Goal: Information Seeking & Learning: Learn about a topic

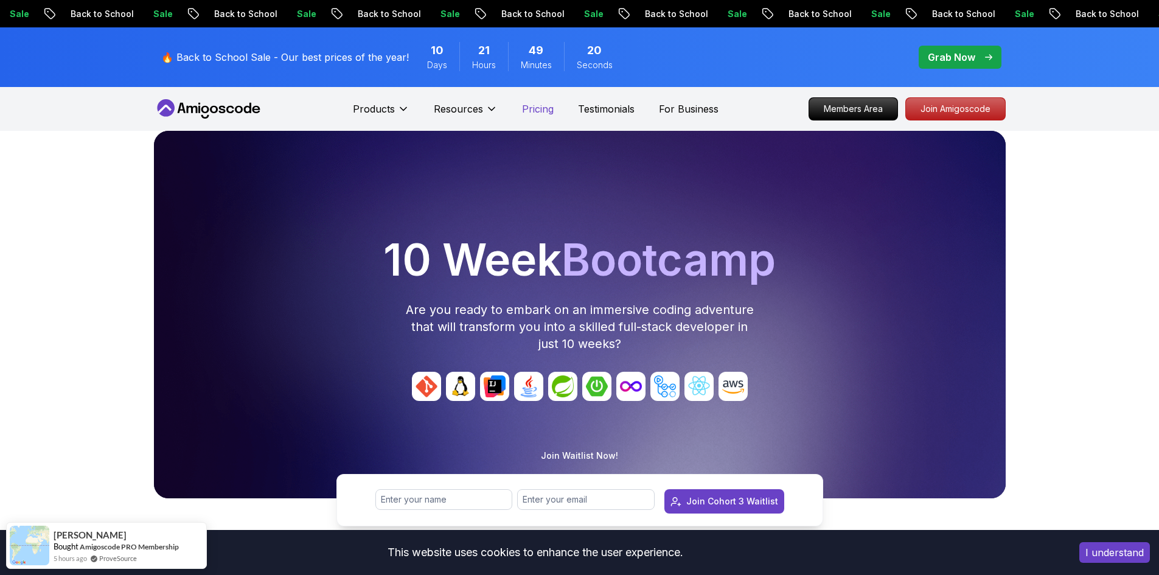
click at [543, 109] on p "Pricing" at bounding box center [538, 109] width 32 height 15
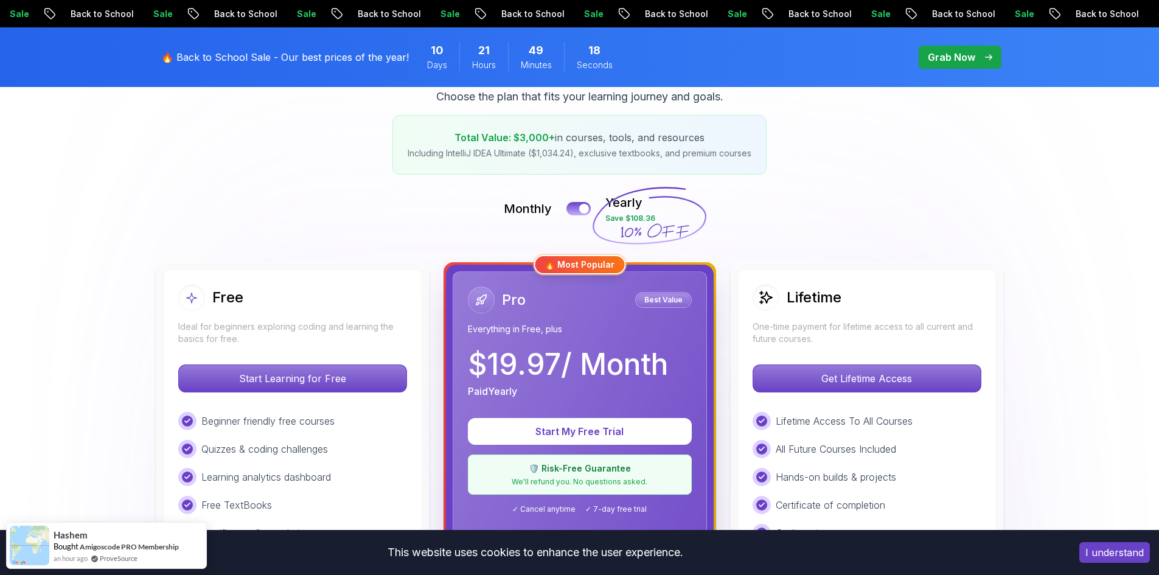
scroll to position [304, 0]
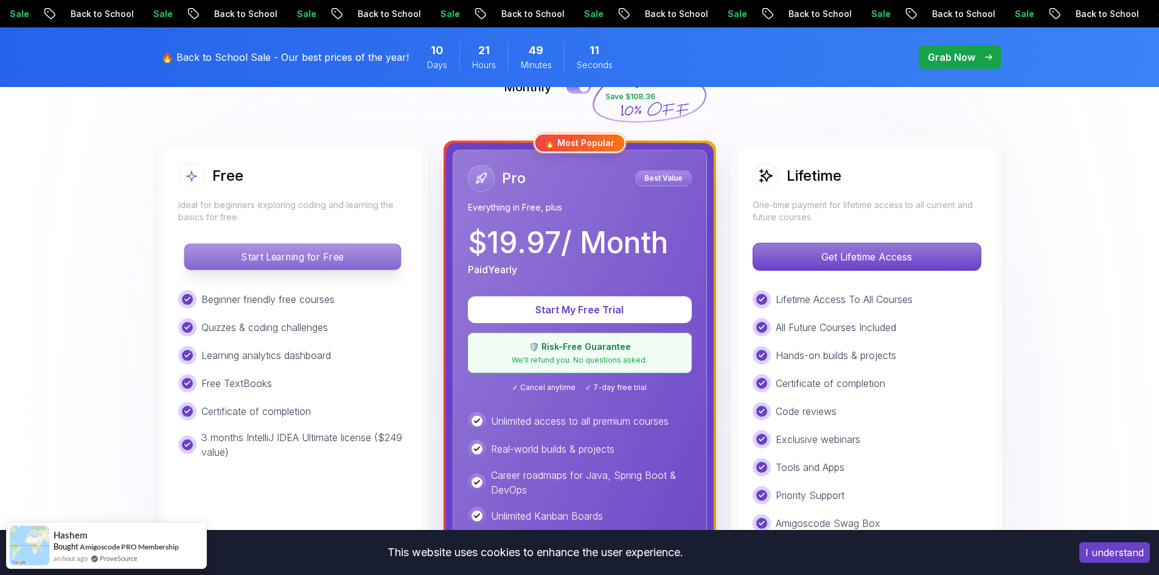
click at [244, 260] on p "Start Learning for Free" at bounding box center [292, 257] width 216 height 26
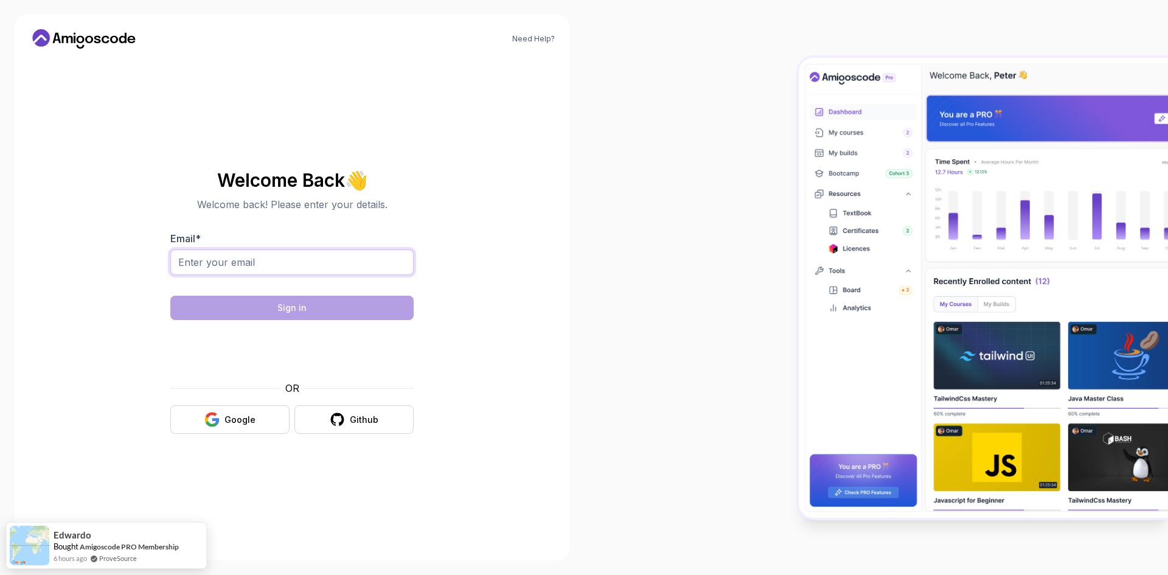
click at [251, 260] on input "Email *" at bounding box center [291, 262] width 243 height 26
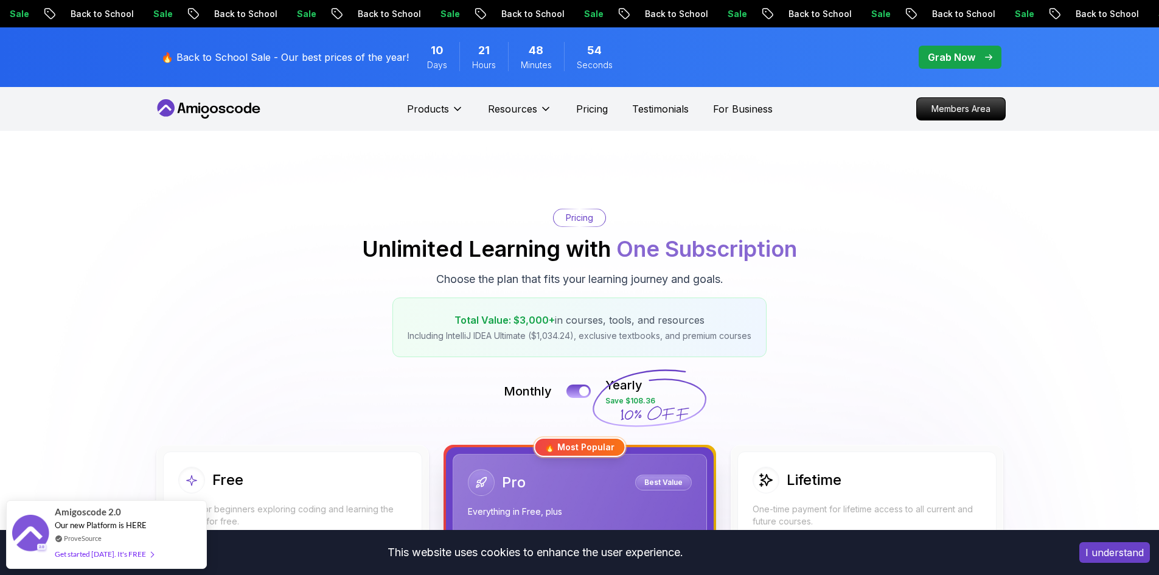
scroll to position [182, 0]
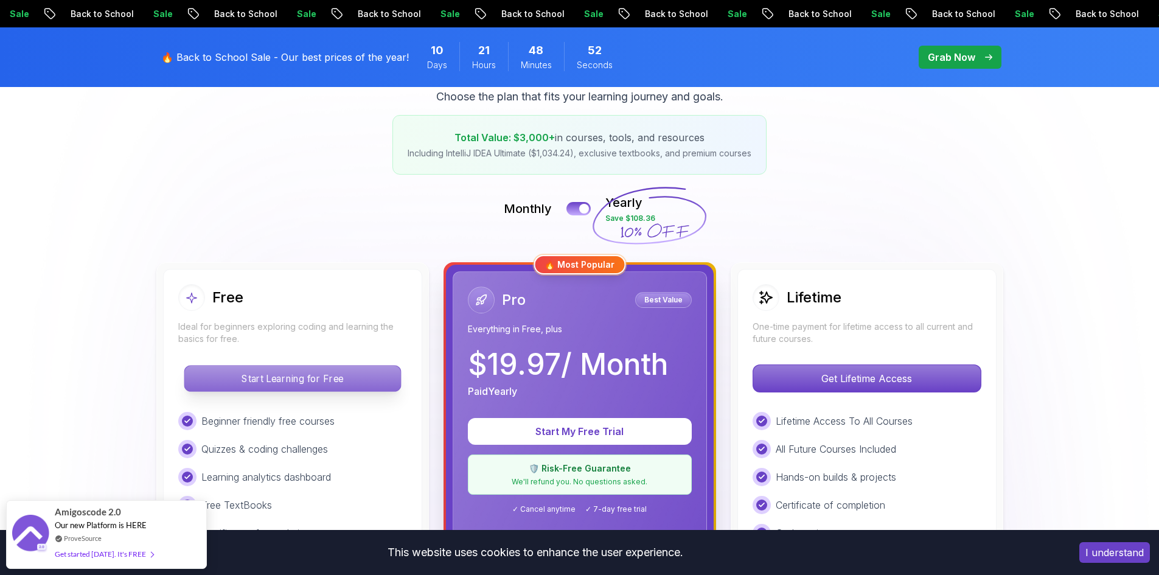
click at [328, 372] on p "Start Learning for Free" at bounding box center [292, 379] width 216 height 26
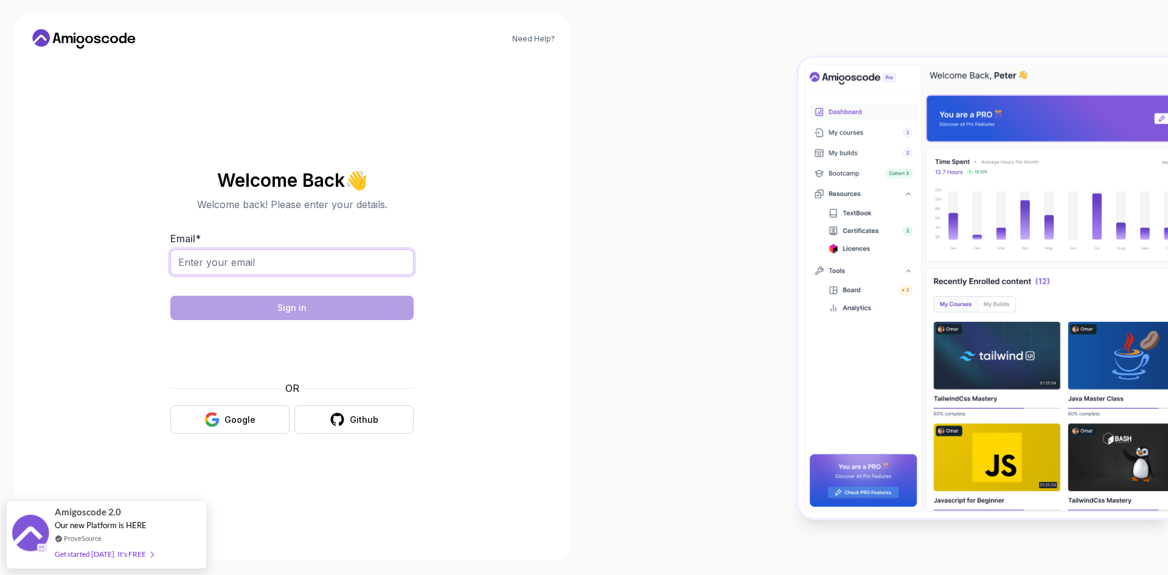
click at [239, 264] on input "Email *" at bounding box center [291, 262] width 243 height 26
click at [1027, 40] on div at bounding box center [876, 287] width 584 height 575
click at [210, 254] on input "Email *" at bounding box center [291, 262] width 243 height 26
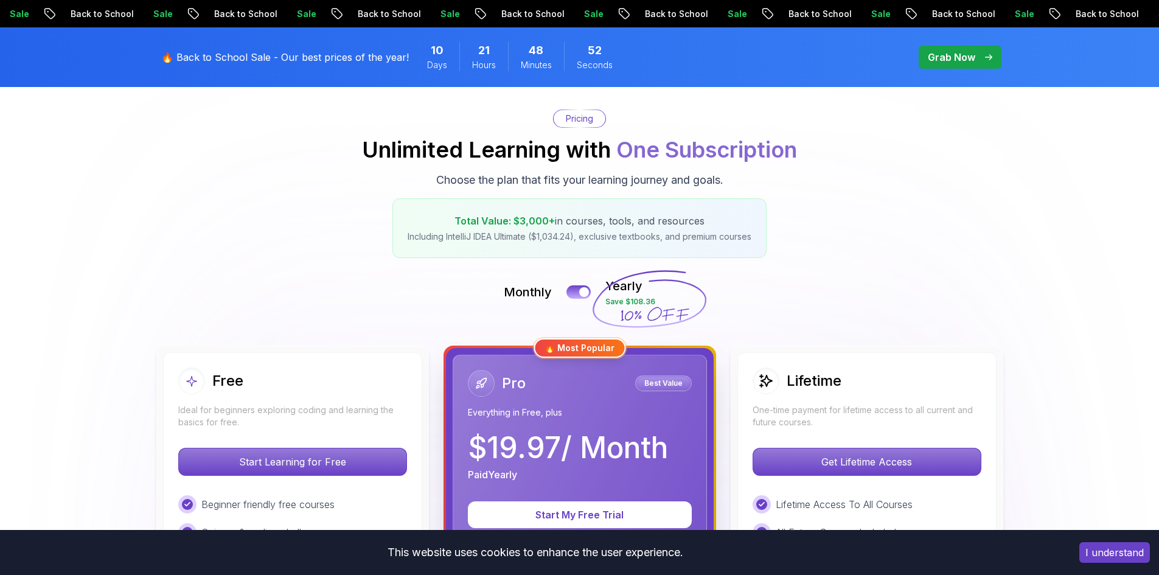
scroll to position [182, 0]
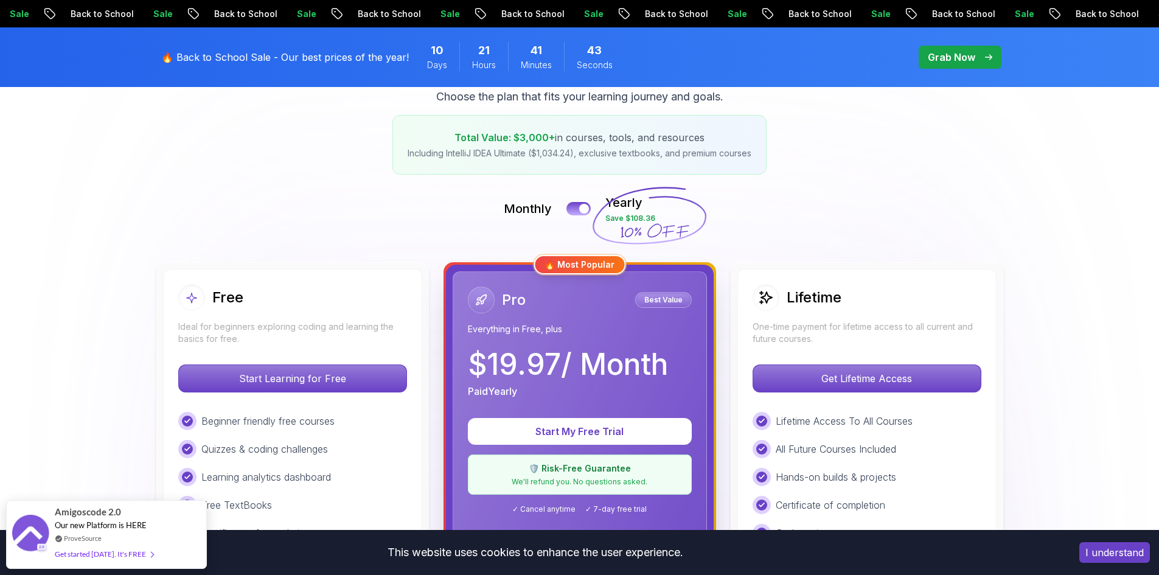
click at [968, 59] on p "Grab Now" at bounding box center [951, 57] width 47 height 15
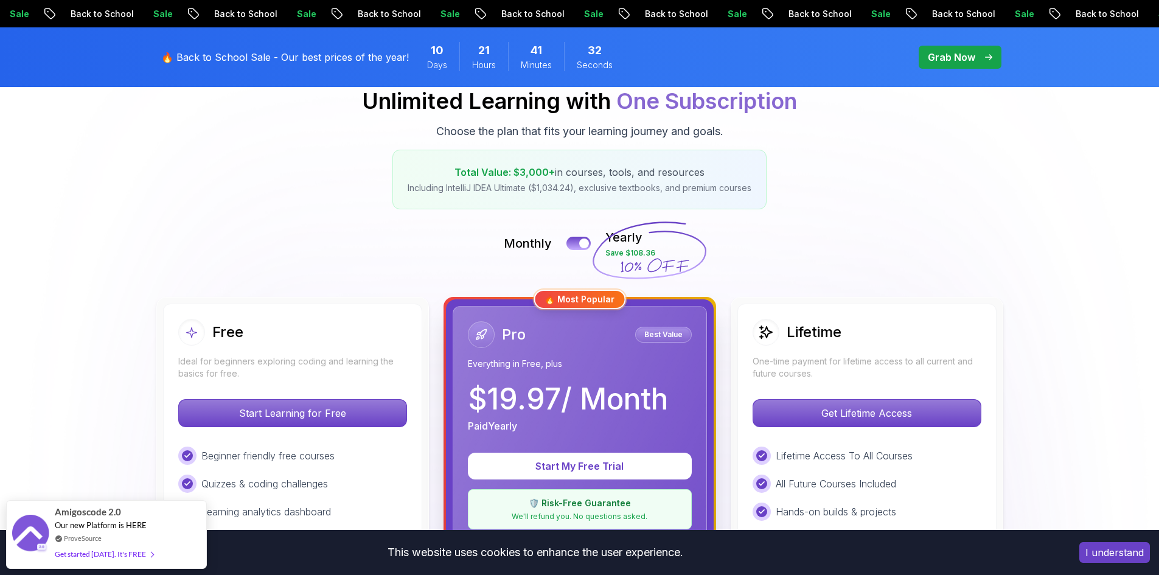
scroll to position [147, 0]
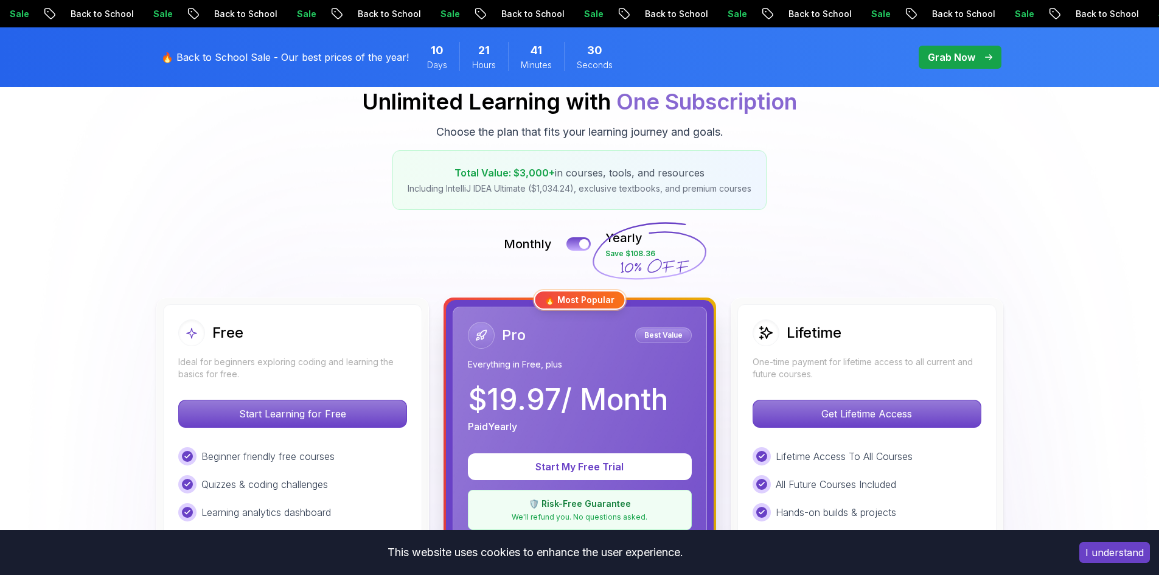
click at [1111, 552] on button "I understand" at bounding box center [1114, 552] width 71 height 21
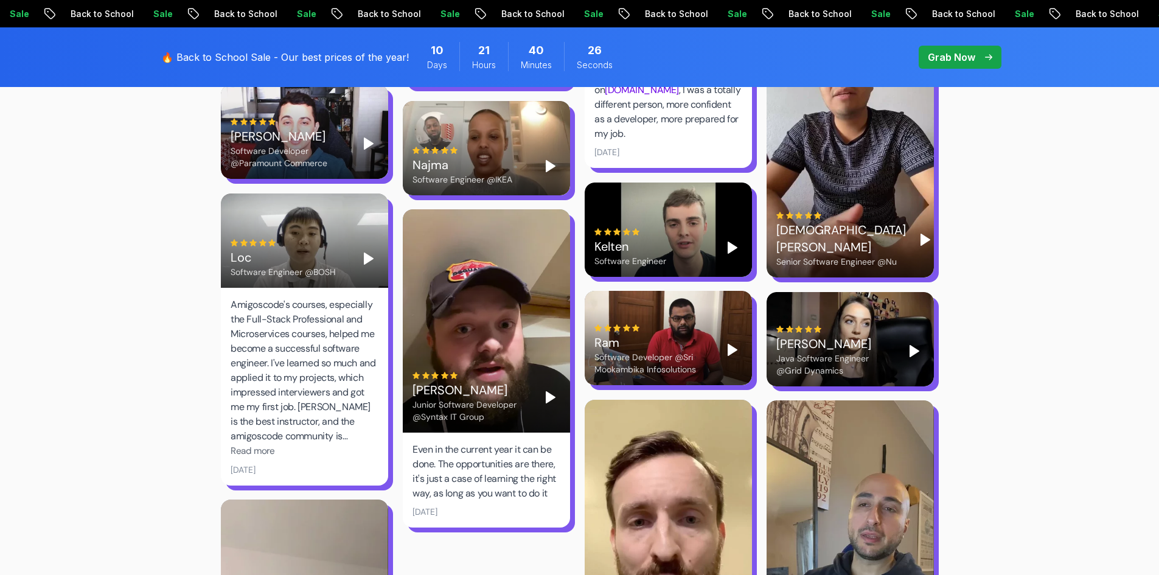
scroll to position [3418, 0]
click at [645, 350] on div "Software Developer @Sri Mookambika Infosolutions" at bounding box center [653, 362] width 119 height 24
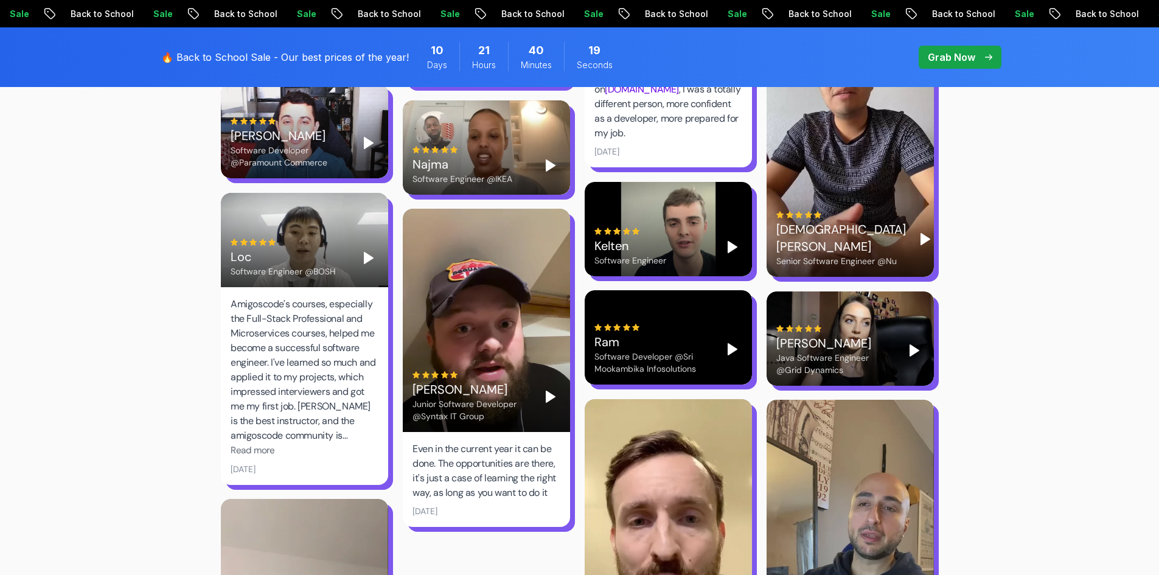
click at [735, 342] on icon "Play" at bounding box center [732, 349] width 15 height 15
click at [735, 322] on video at bounding box center [668, 337] width 167 height 94
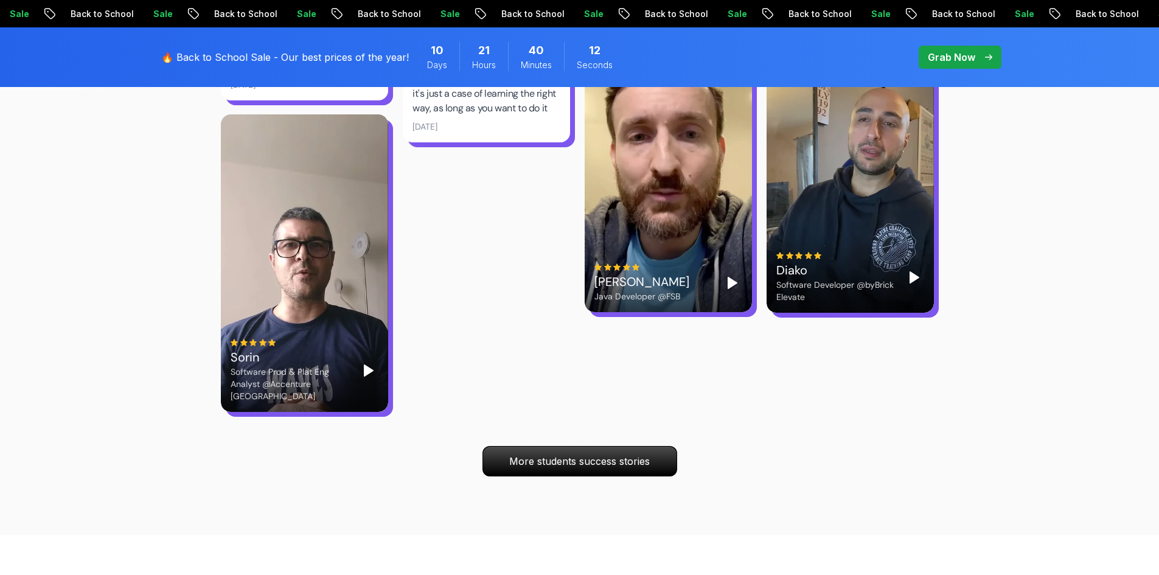
scroll to position [3803, 0]
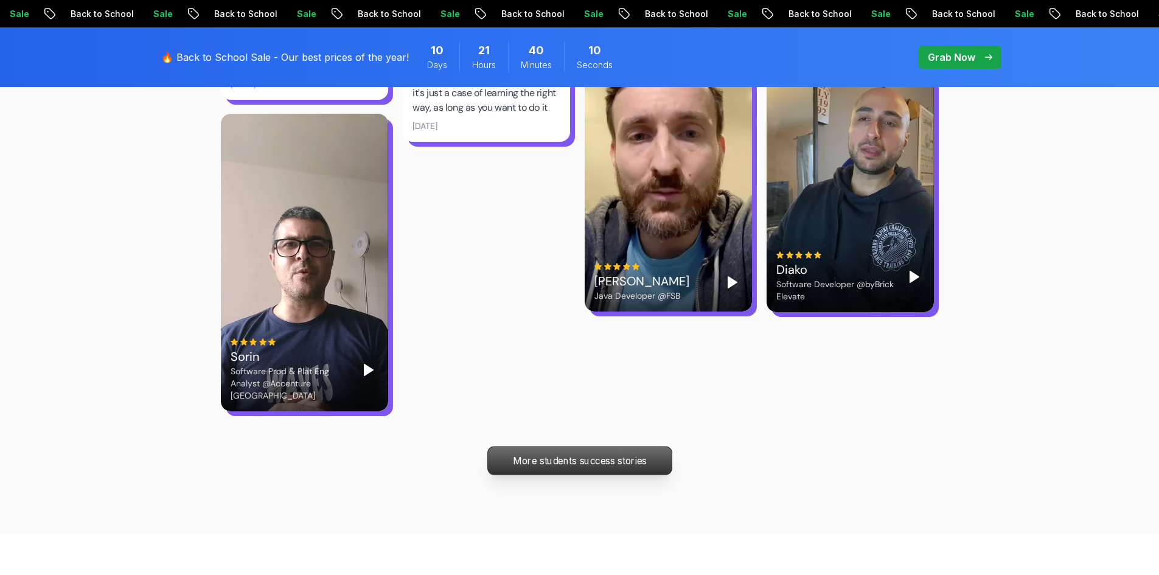
click at [625, 446] on p "More students success stories" at bounding box center [579, 460] width 184 height 28
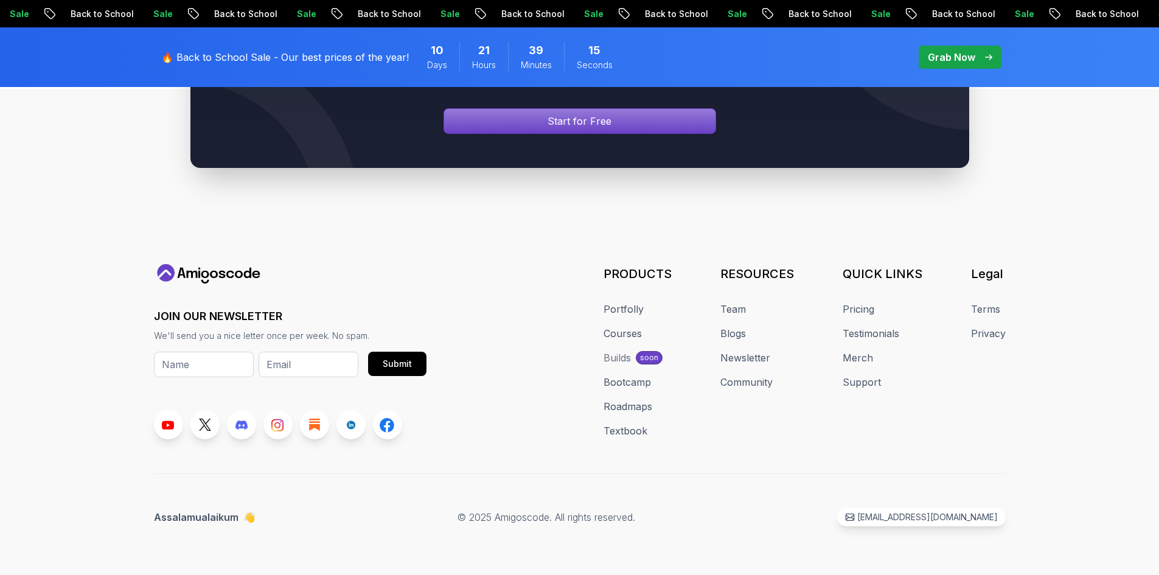
scroll to position [7049, 0]
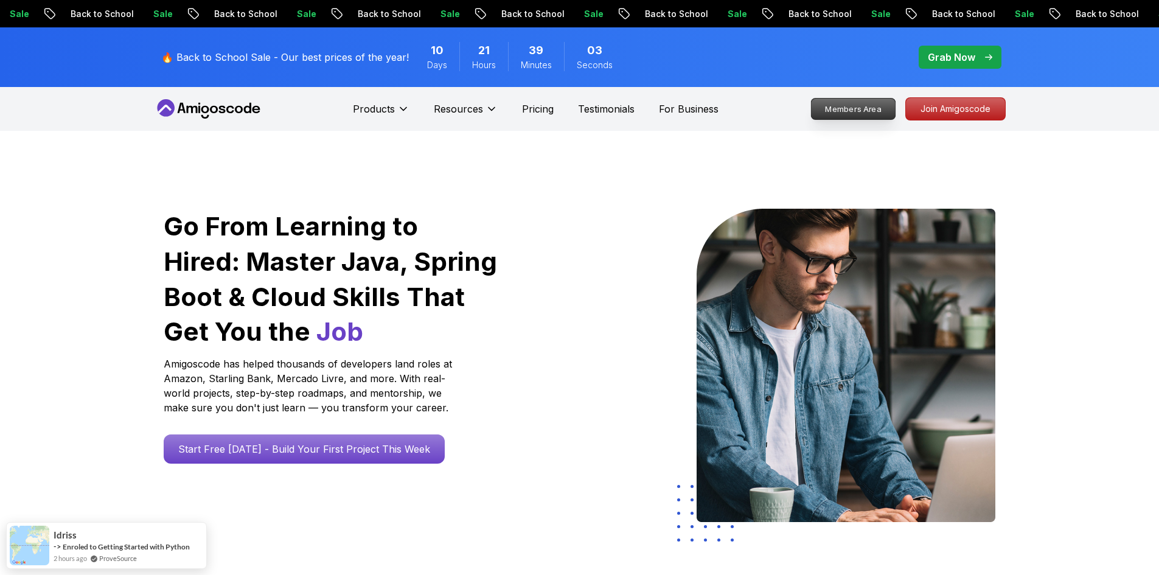
click at [868, 112] on p "Members Area" at bounding box center [853, 109] width 84 height 21
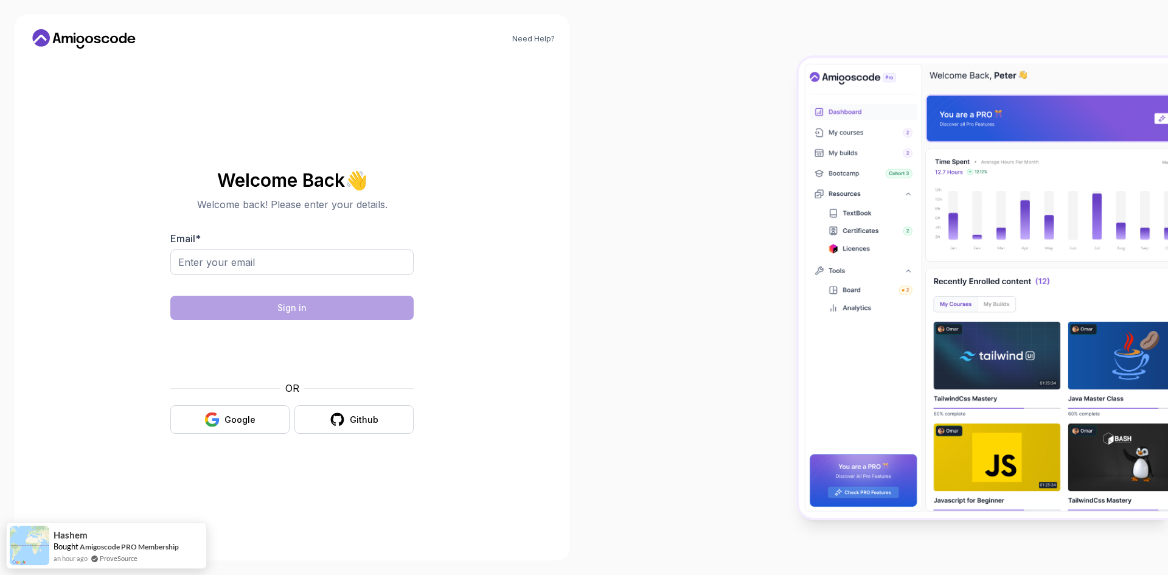
click at [210, 276] on div at bounding box center [291, 268] width 243 height 39
click at [210, 266] on input "Email *" at bounding box center [291, 262] width 243 height 26
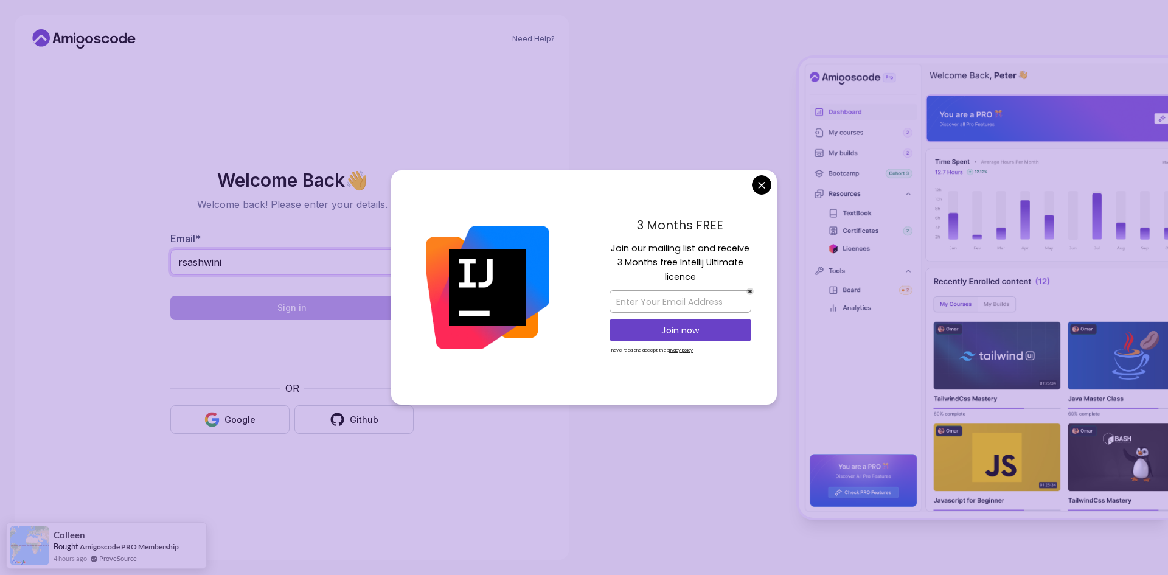
type input "rsashwini"
click at [760, 195] on div "3 Months FREE Join our mailing list and receive 3 Months free Intellij Ultimate…" at bounding box center [680, 287] width 193 height 235
click at [648, 297] on input "email" at bounding box center [680, 301] width 142 height 23
click at [628, 304] on input "email" at bounding box center [680, 301] width 142 height 23
type input "rsashwini@gmail.com"
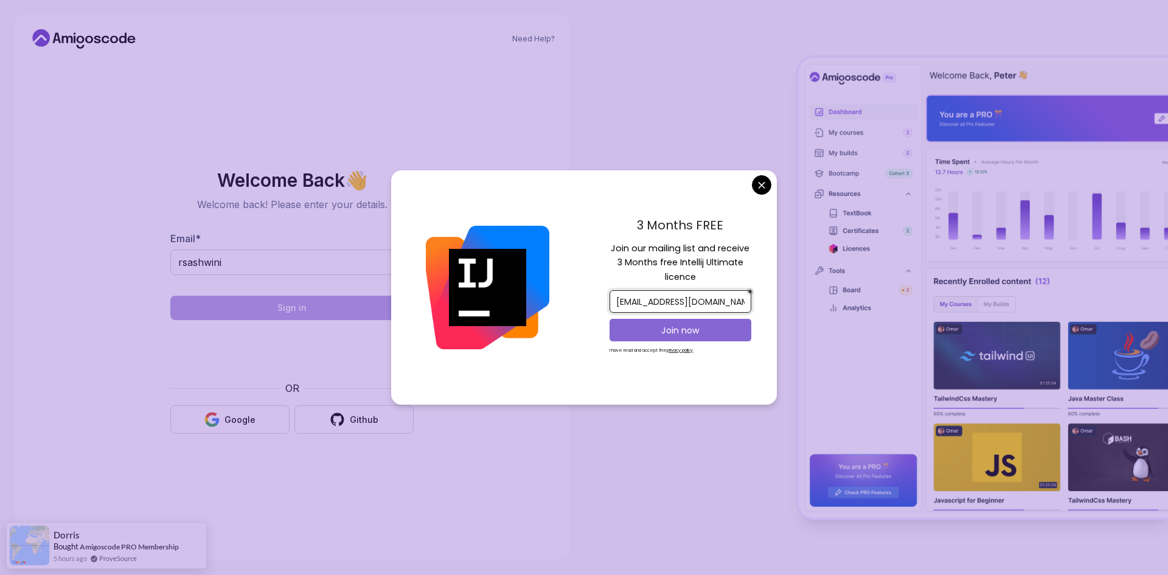
click at [653, 330] on p "Join now" at bounding box center [680, 330] width 115 height 12
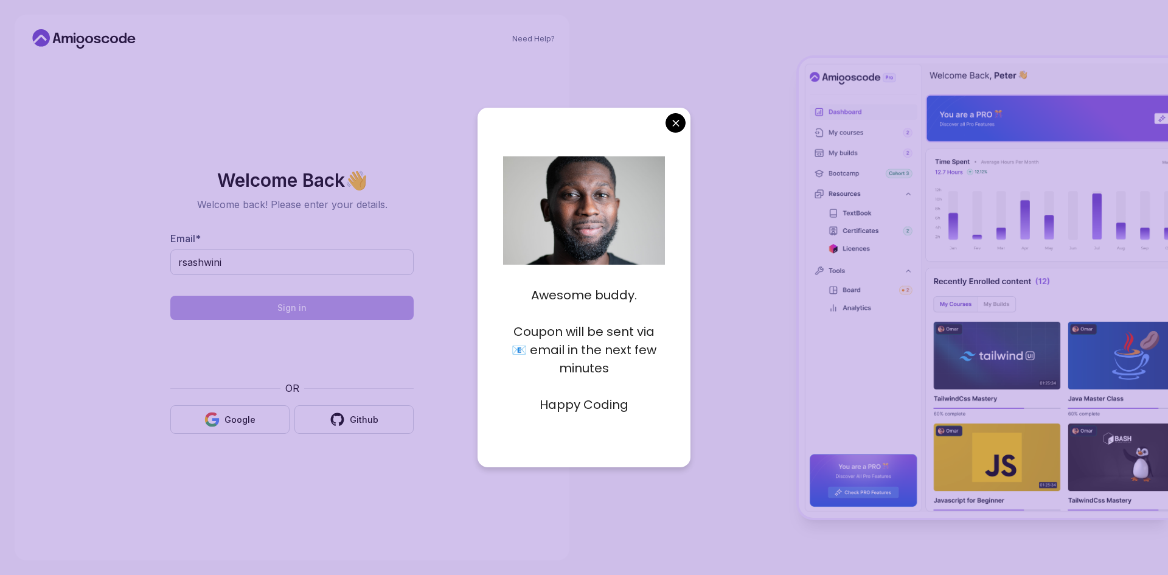
click at [683, 124] on body "Need Help? Welcome Back 👋 Welcome back! Please enter your details. Email * rsas…" at bounding box center [584, 287] width 1168 height 575
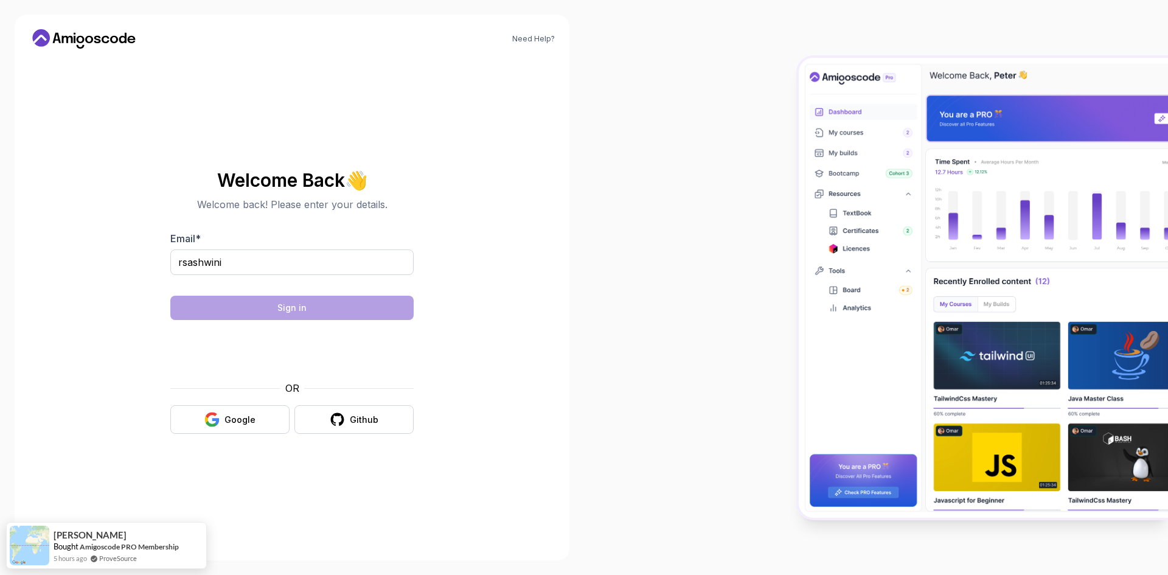
click at [252, 275] on div "rsashwini" at bounding box center [291, 268] width 243 height 39
click at [241, 268] on input "rsashwini" at bounding box center [291, 262] width 243 height 26
type input "rsashwini@gmail.com"
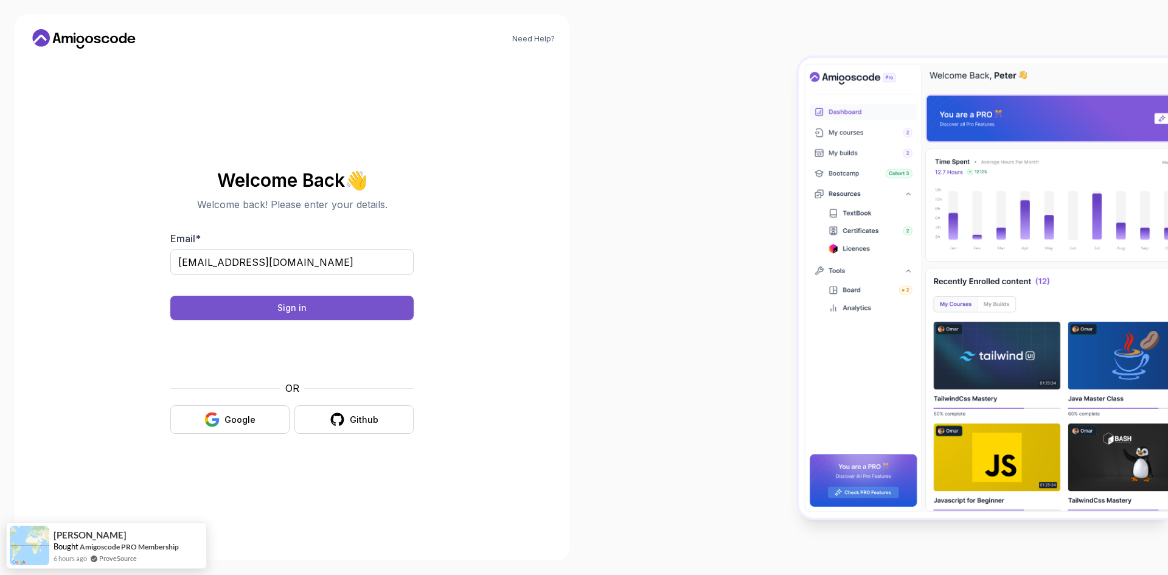
click at [307, 309] on button "Sign in" at bounding box center [291, 308] width 243 height 24
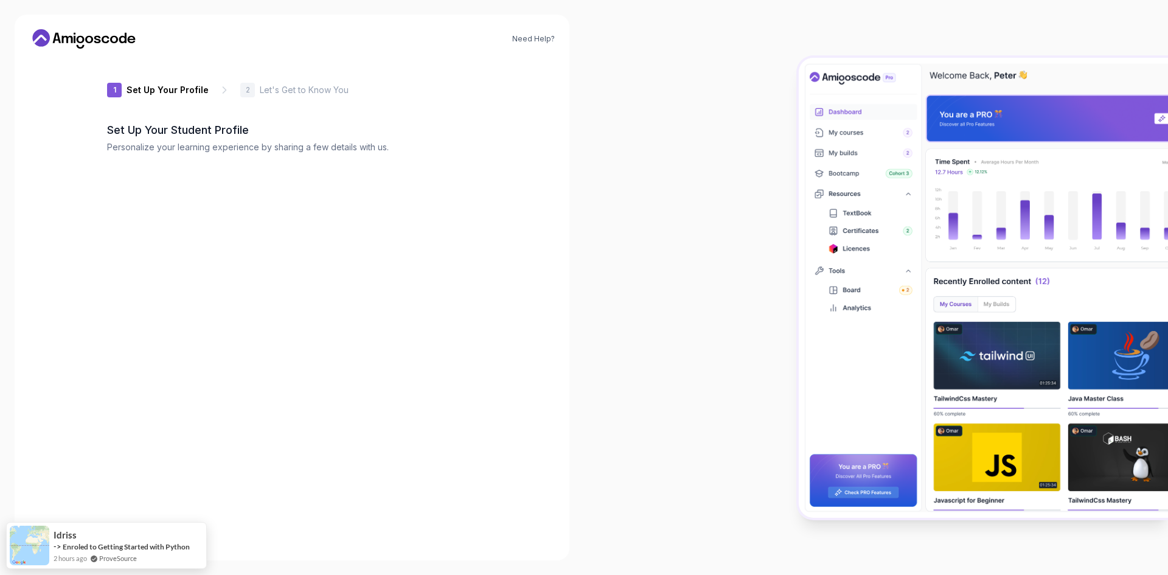
type input "cleverpanda2dbd6"
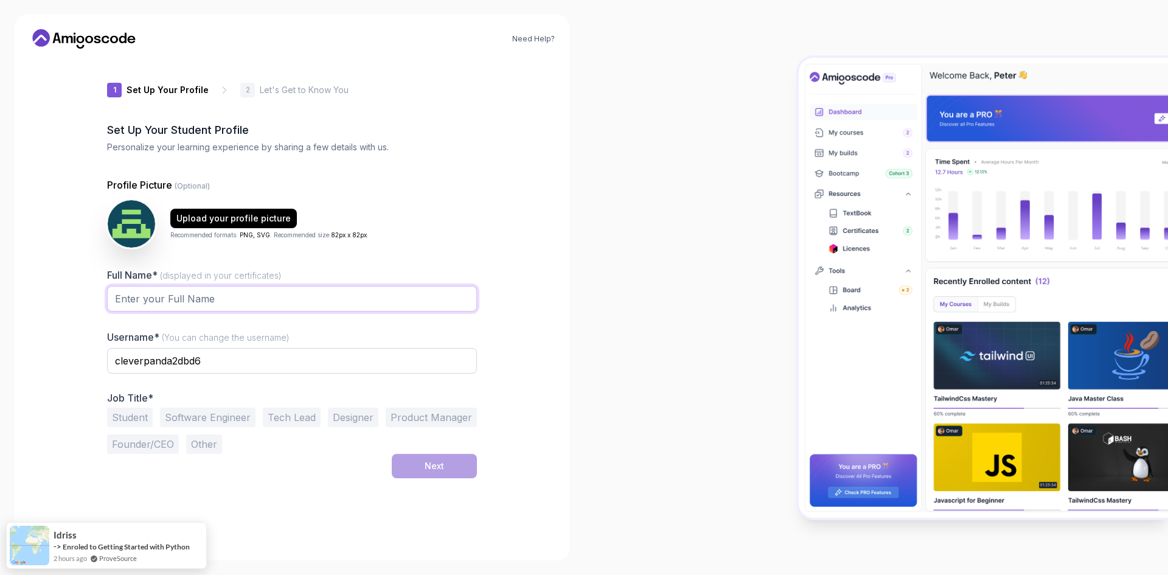
click at [150, 302] on input "Full Name* (displayed in your certificates)" at bounding box center [292, 299] width 370 height 26
type input "Ashwini [PERSON_NAME]"
click at [218, 358] on input "cleverpanda2dbd6" at bounding box center [292, 361] width 370 height 26
drag, startPoint x: 218, startPoint y: 358, endPoint x: 100, endPoint y: 354, distance: 117.4
click at [100, 354] on div "1 Set Up Your Profile 1 Set Up Your Profile 2 Let's Get to Know You Set Up Your…" at bounding box center [292, 301] width 409 height 487
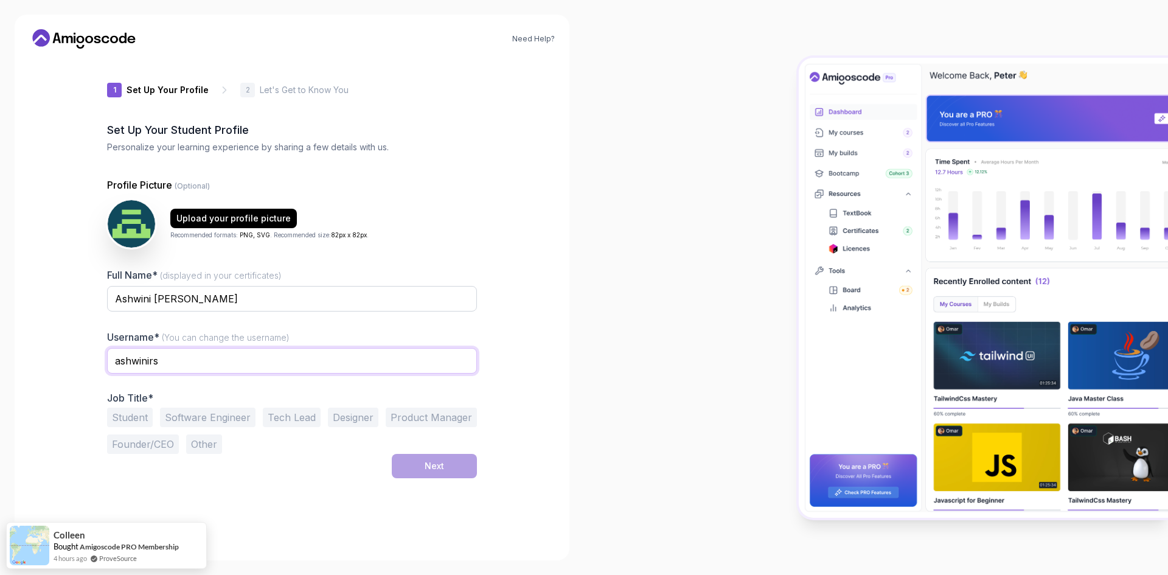
type input "ashwinirs"
click at [209, 418] on button "Software Engineer" at bounding box center [207, 417] width 95 height 19
click at [431, 468] on div "Next" at bounding box center [434, 466] width 19 height 12
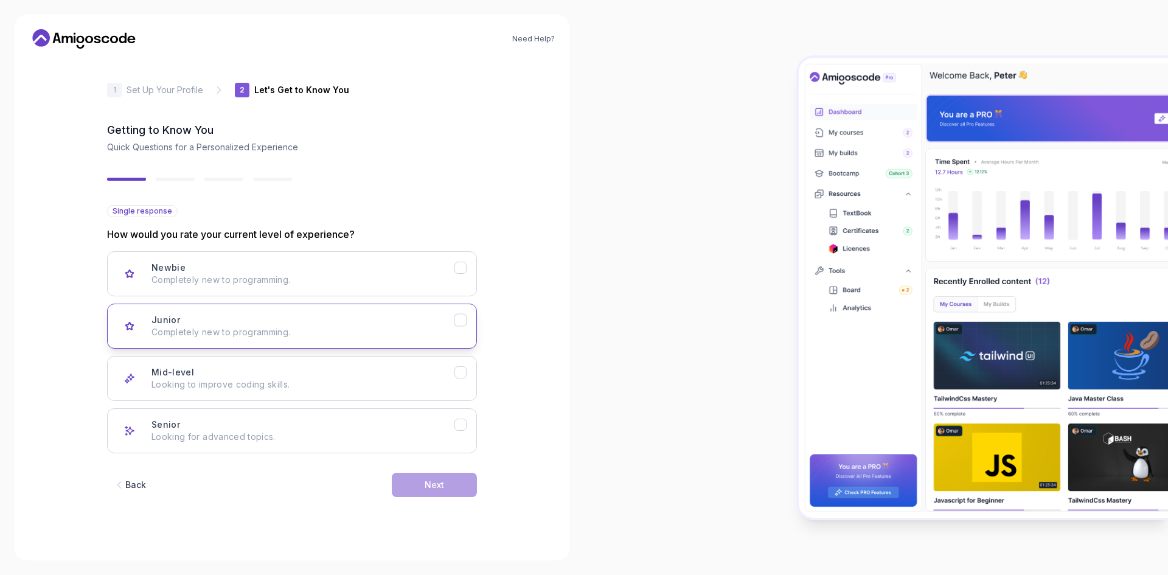
click at [380, 337] on p "Completely new to programming." at bounding box center [302, 332] width 303 height 12
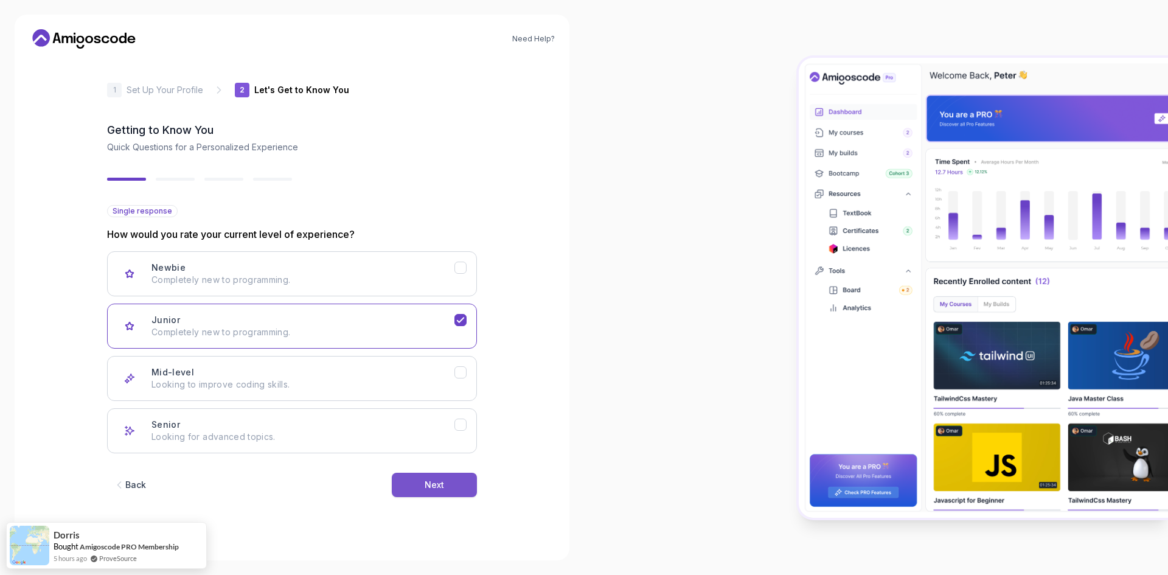
click at [437, 482] on div "Next" at bounding box center [434, 485] width 19 height 12
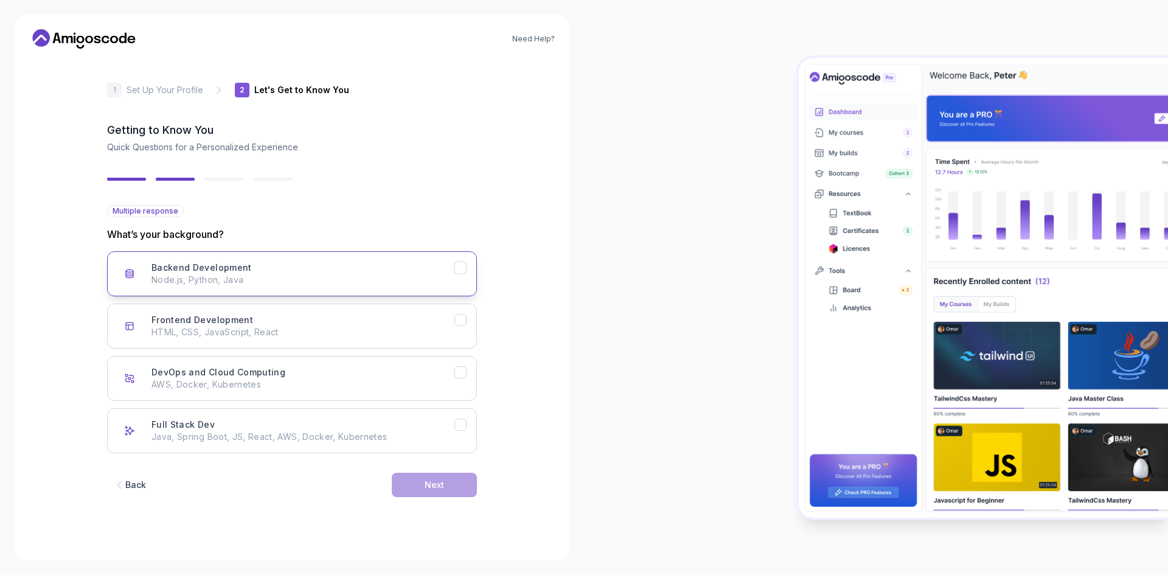
click at [457, 265] on icon "Backend Development" at bounding box center [461, 268] width 12 height 12
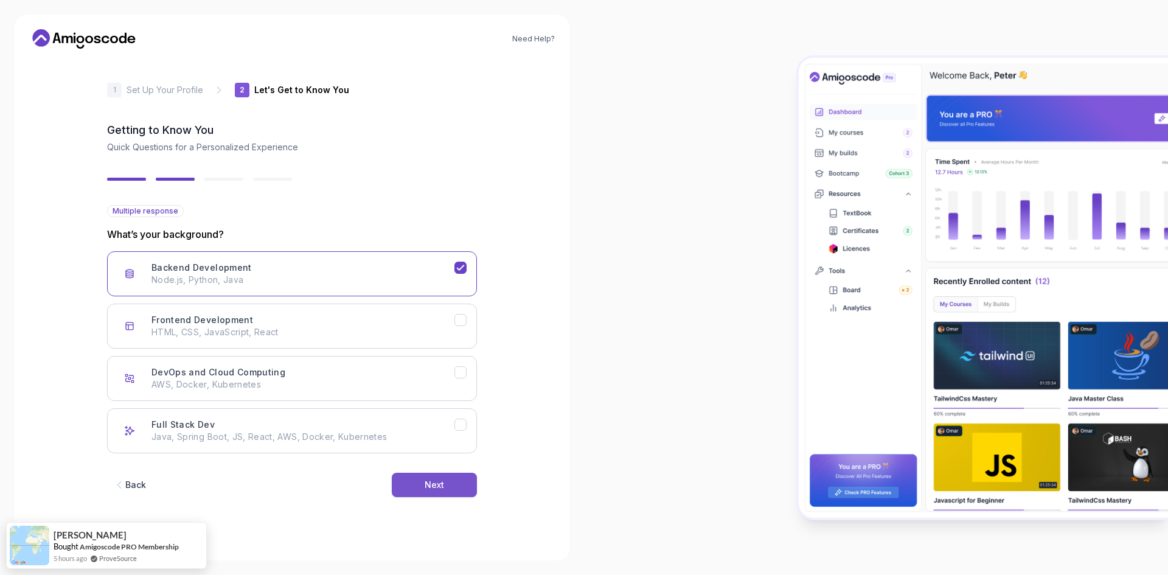
click at [440, 488] on div "Next" at bounding box center [434, 485] width 19 height 12
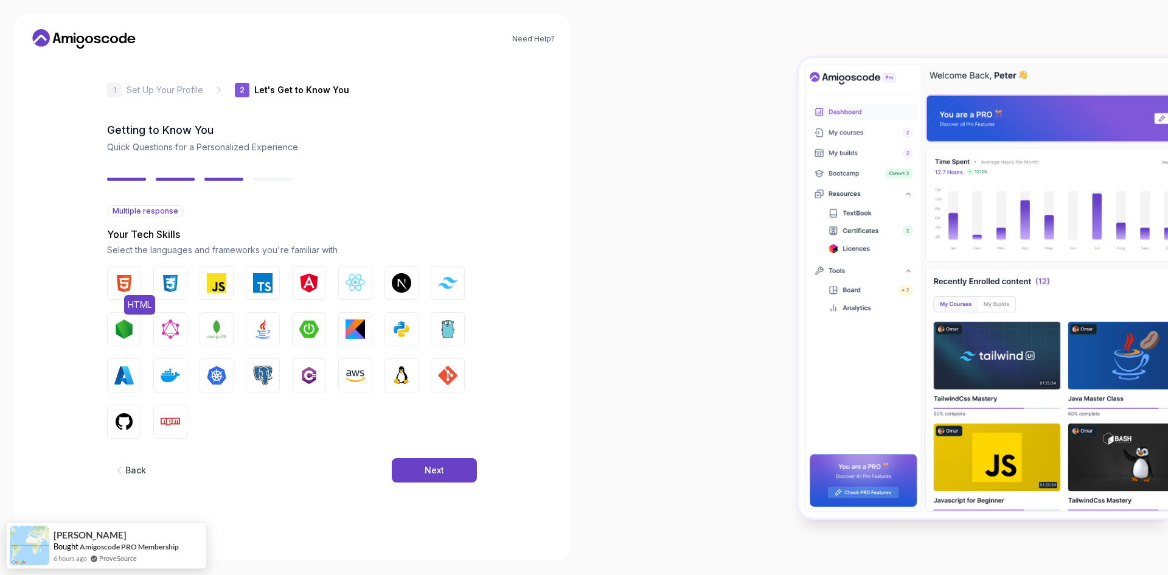
click at [130, 285] on img "button" at bounding box center [123, 282] width 19 height 19
click at [454, 464] on button "Next" at bounding box center [434, 470] width 85 height 24
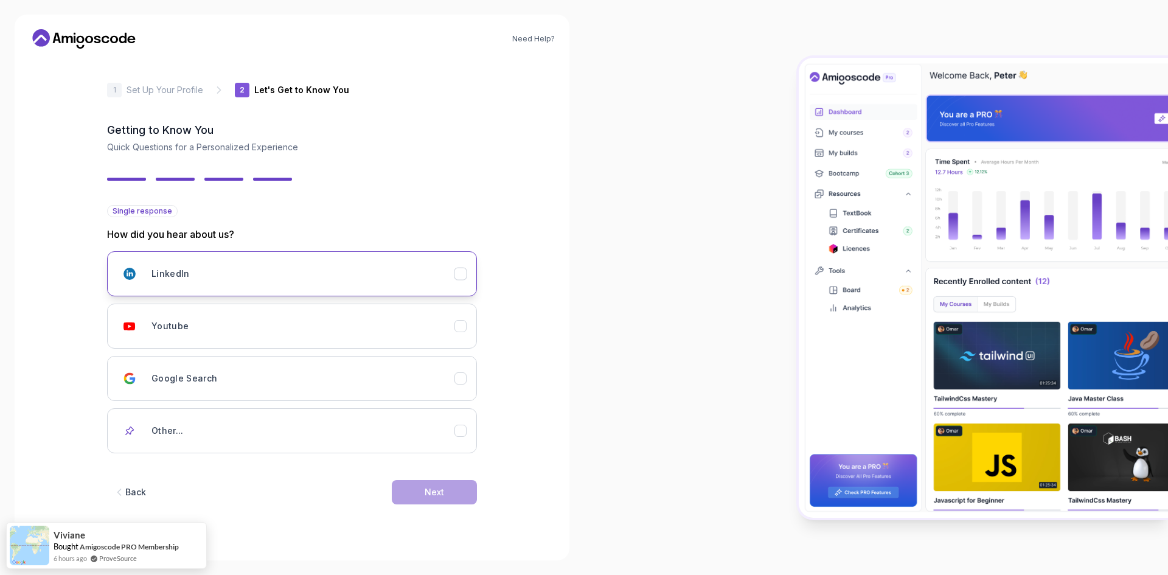
click at [462, 277] on icon "LinkedIn" at bounding box center [461, 274] width 12 height 12
click at [433, 497] on div "Next" at bounding box center [434, 492] width 19 height 12
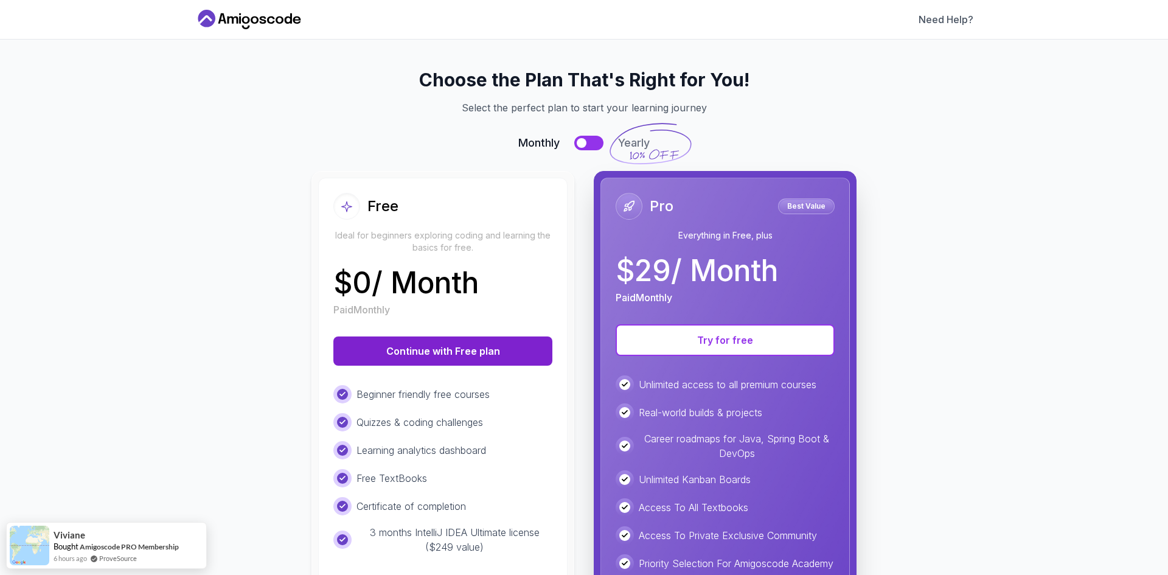
click at [477, 354] on button "Continue with Free plan" at bounding box center [442, 350] width 219 height 29
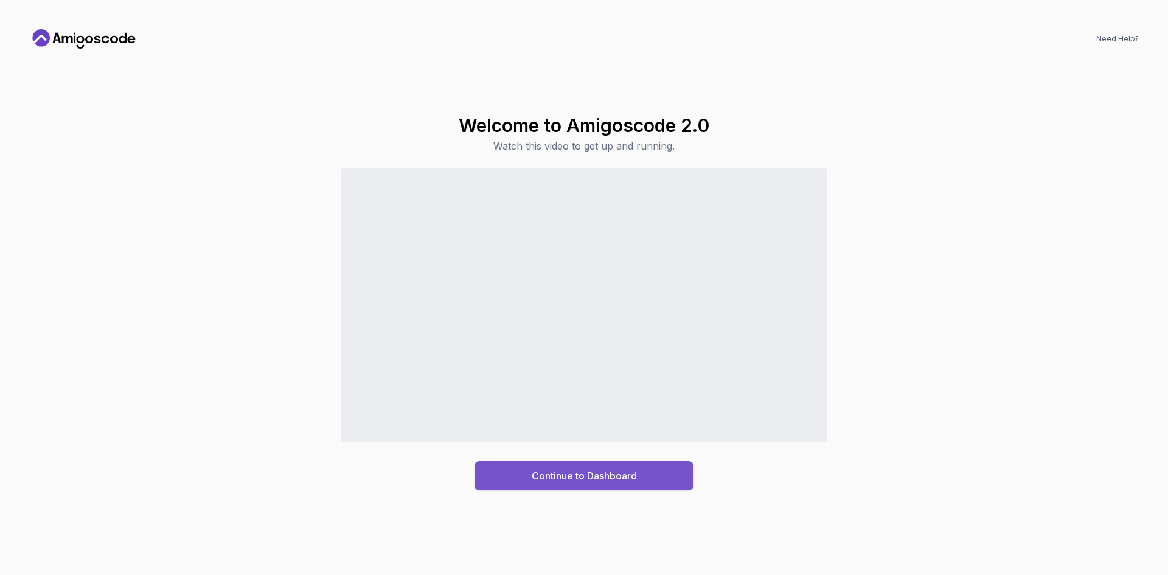
click at [581, 474] on div "Continue to Dashboard" at bounding box center [584, 475] width 105 height 15
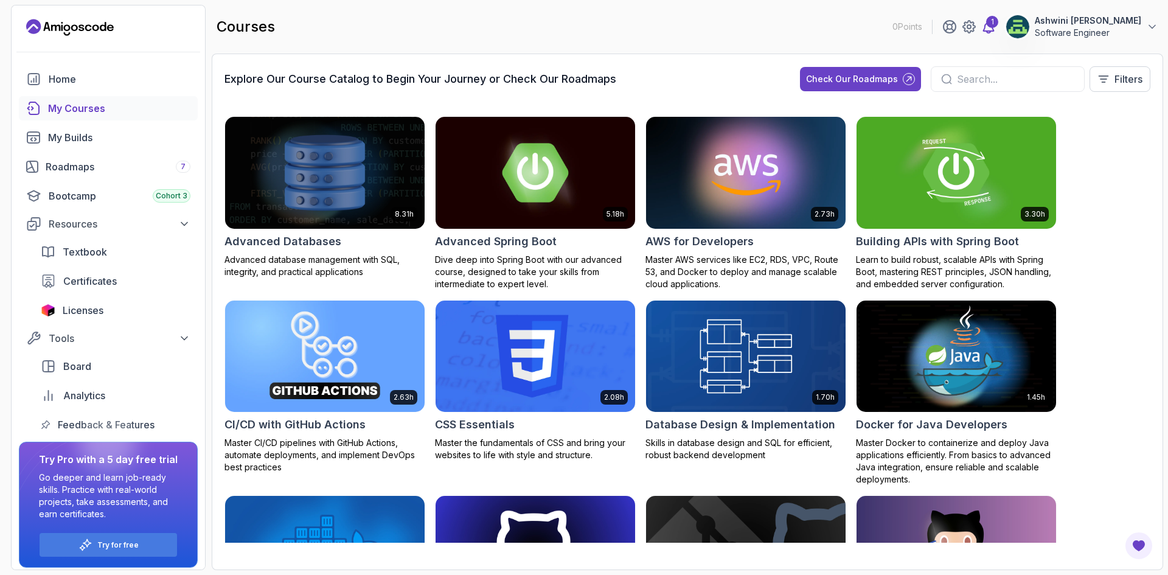
click at [989, 21] on div "1" at bounding box center [992, 22] width 12 height 12
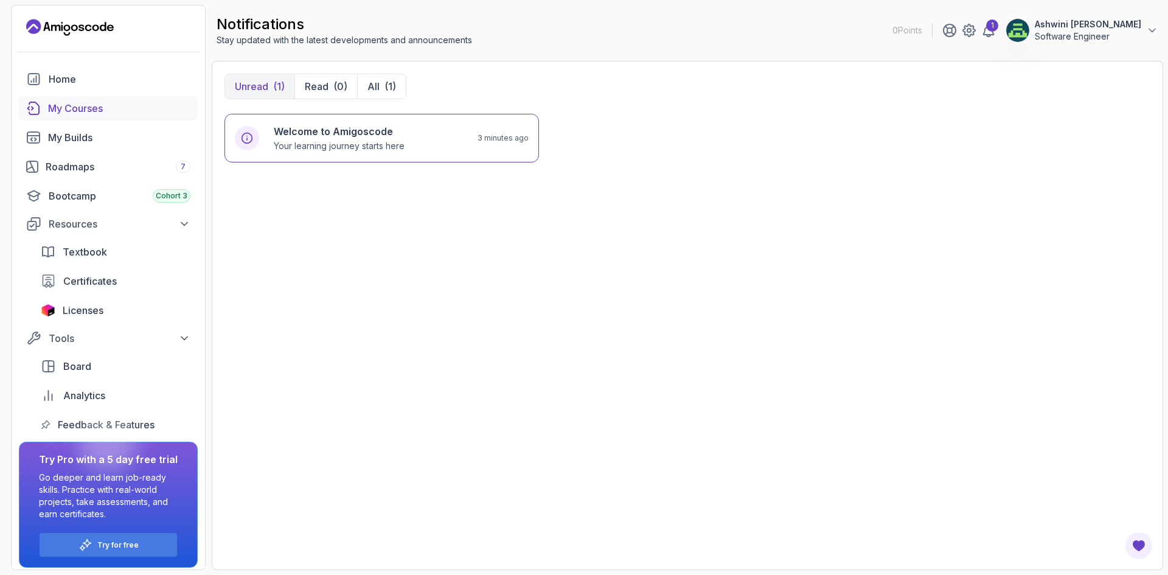
click at [102, 109] on div "My Courses" at bounding box center [119, 108] width 142 height 15
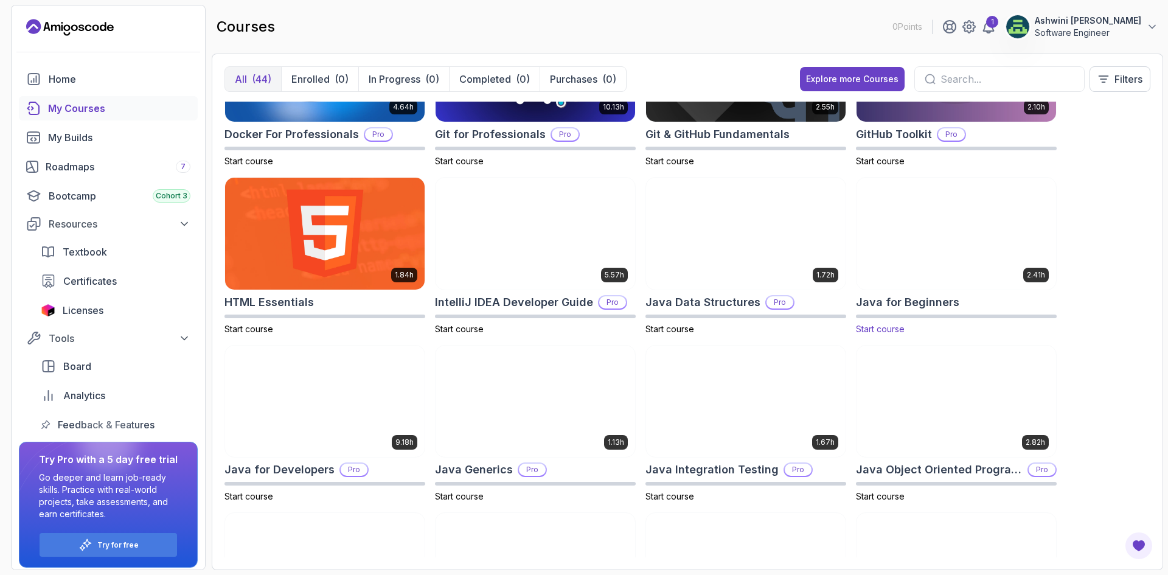
scroll to position [428, 0]
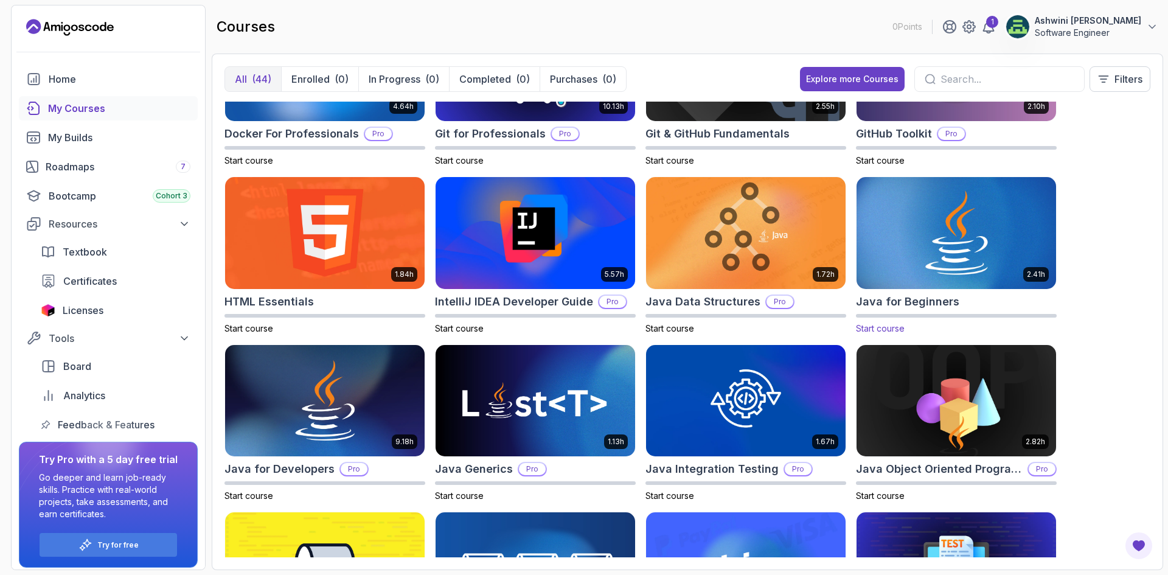
click at [959, 241] on img at bounding box center [956, 232] width 209 height 117
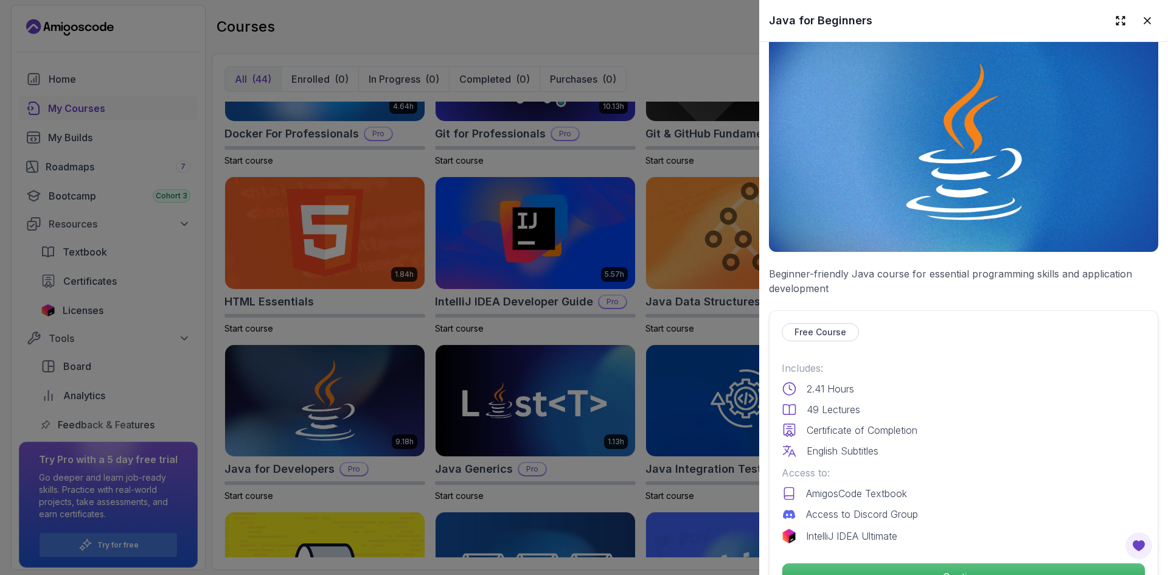
scroll to position [0, 0]
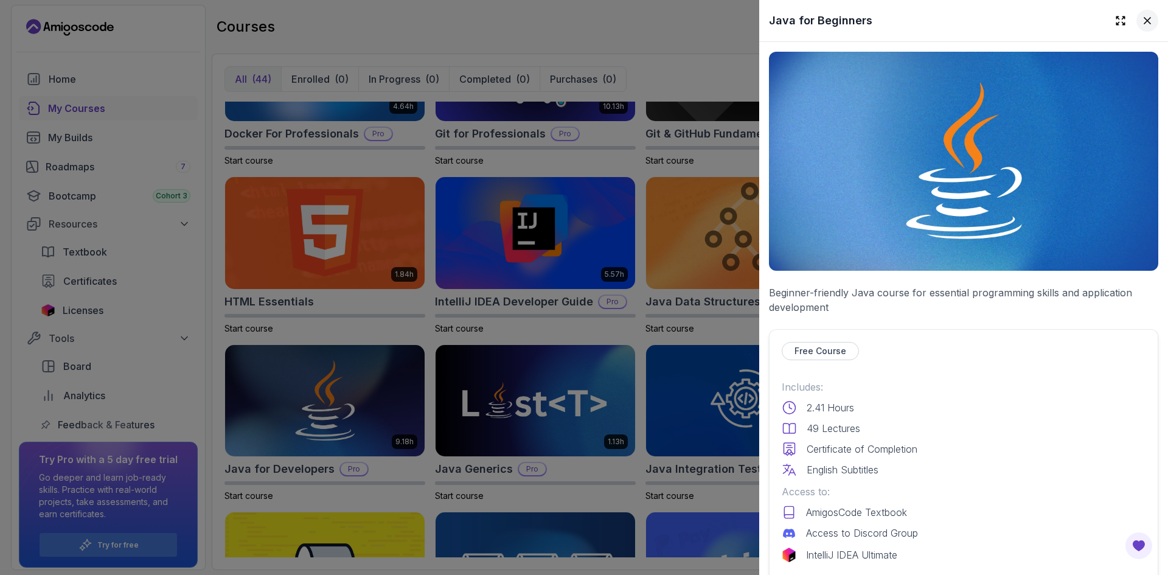
click at [1141, 20] on icon at bounding box center [1147, 21] width 12 height 12
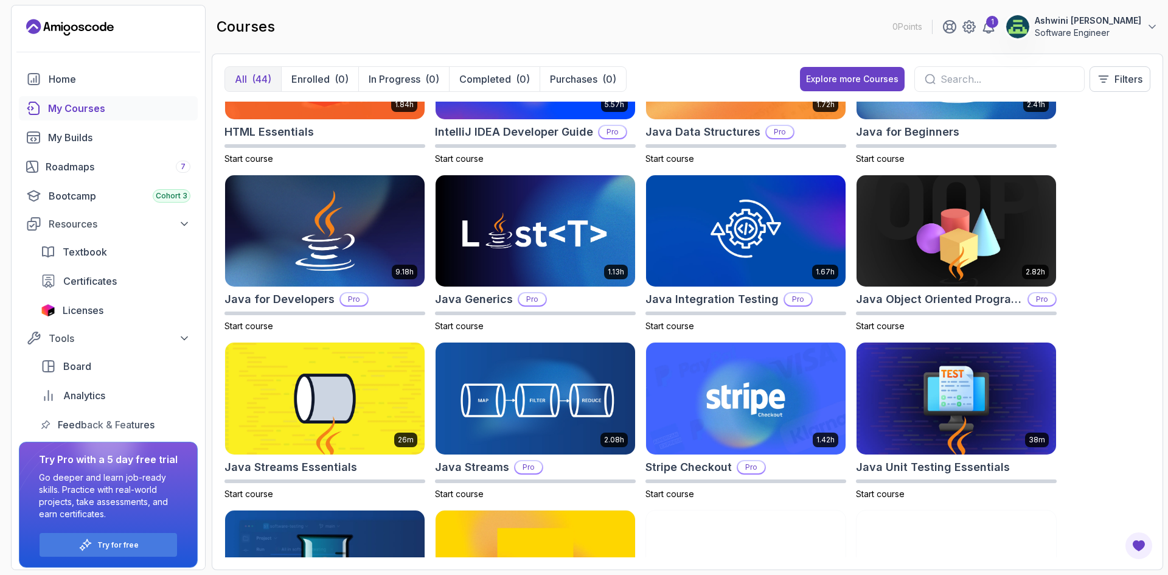
scroll to position [599, 0]
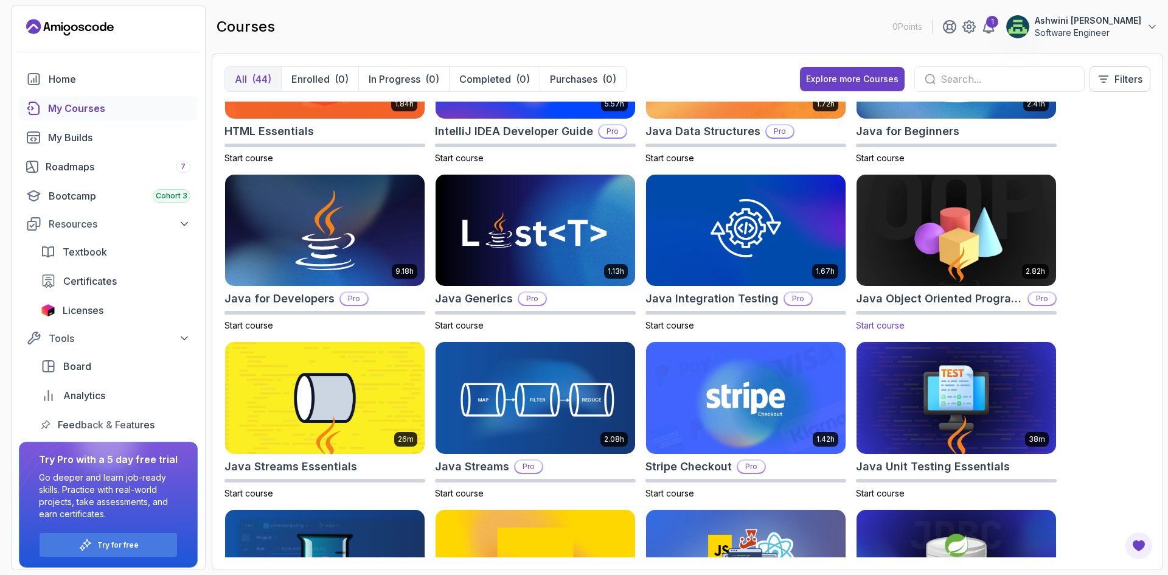
click at [903, 299] on h2 "Java Object Oriented Programming" at bounding box center [939, 298] width 167 height 17
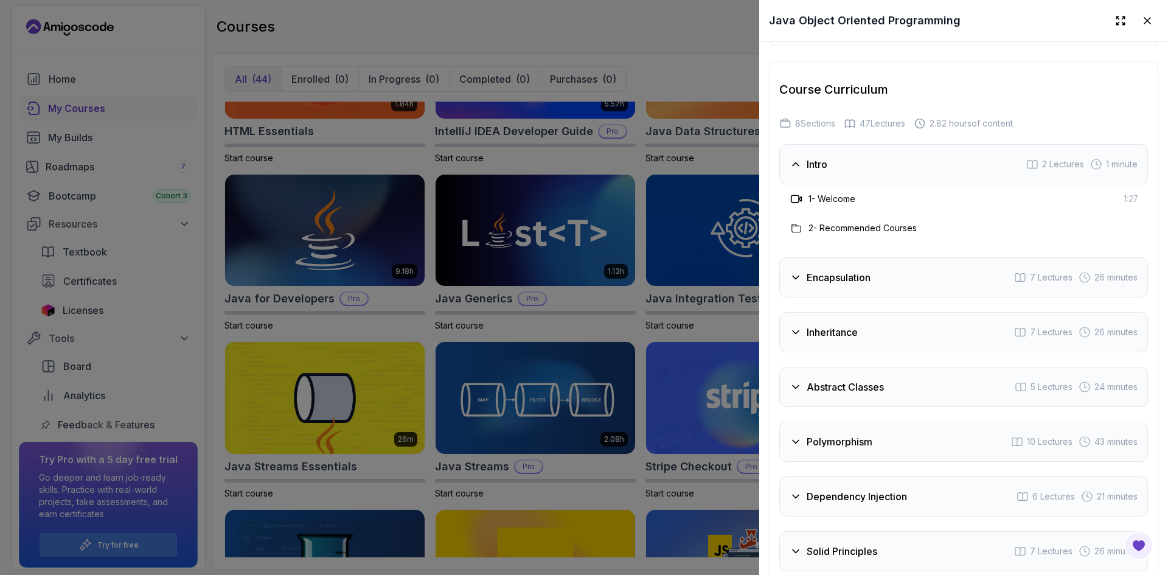
scroll to position [1959, 0]
click at [862, 330] on div "Inheritance 7 Lectures 26 minutes" at bounding box center [963, 331] width 369 height 40
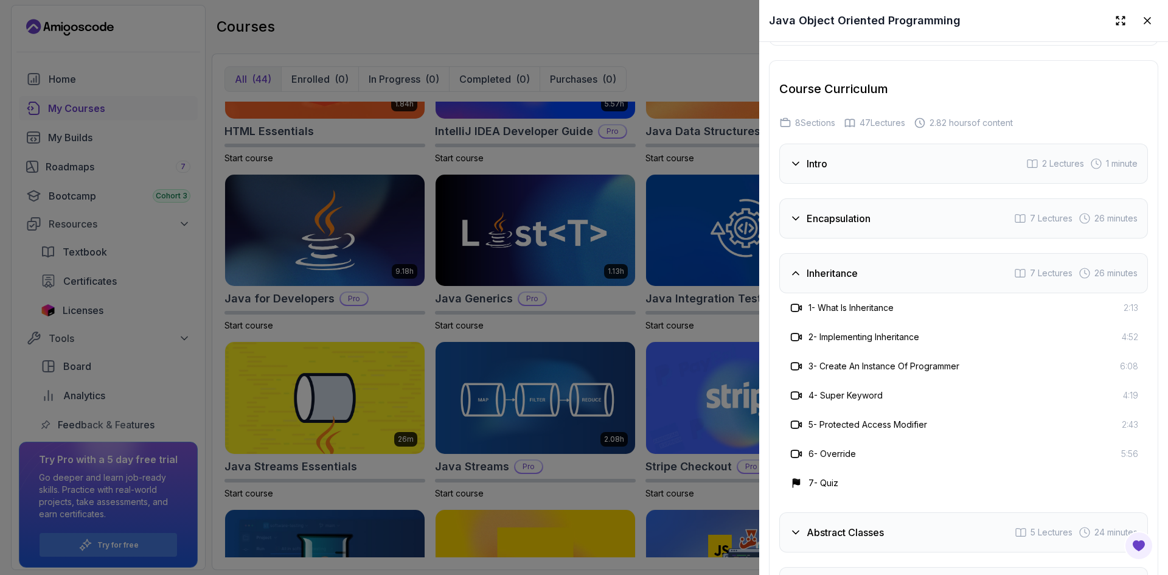
click at [832, 276] on div "Inheritance 7 Lectures 26 minutes" at bounding box center [963, 273] width 369 height 40
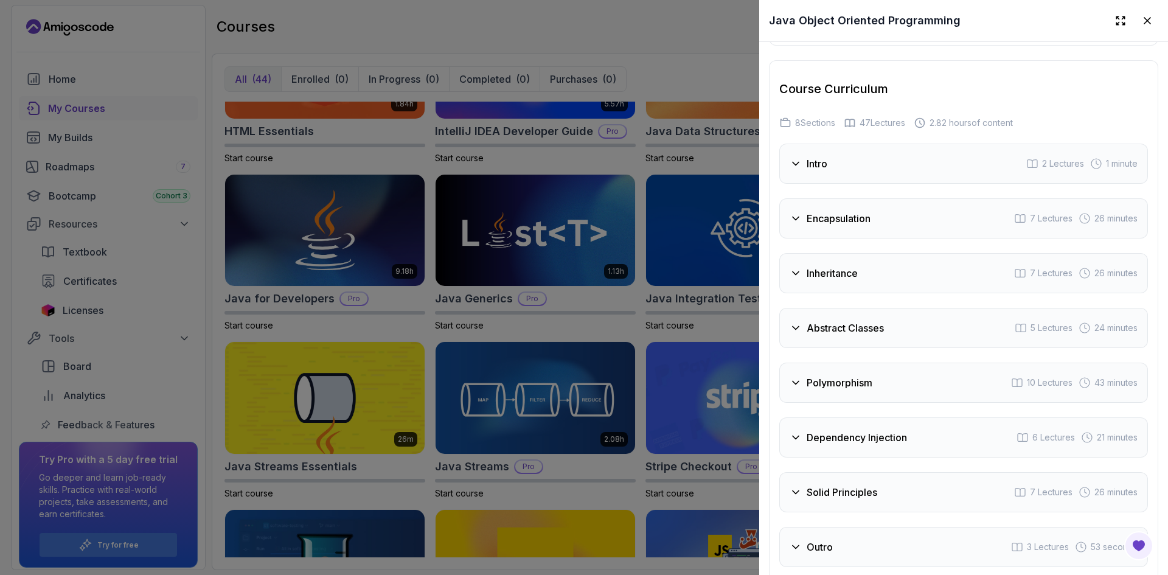
click at [808, 213] on h3 "Encapsulation" at bounding box center [839, 218] width 64 height 15
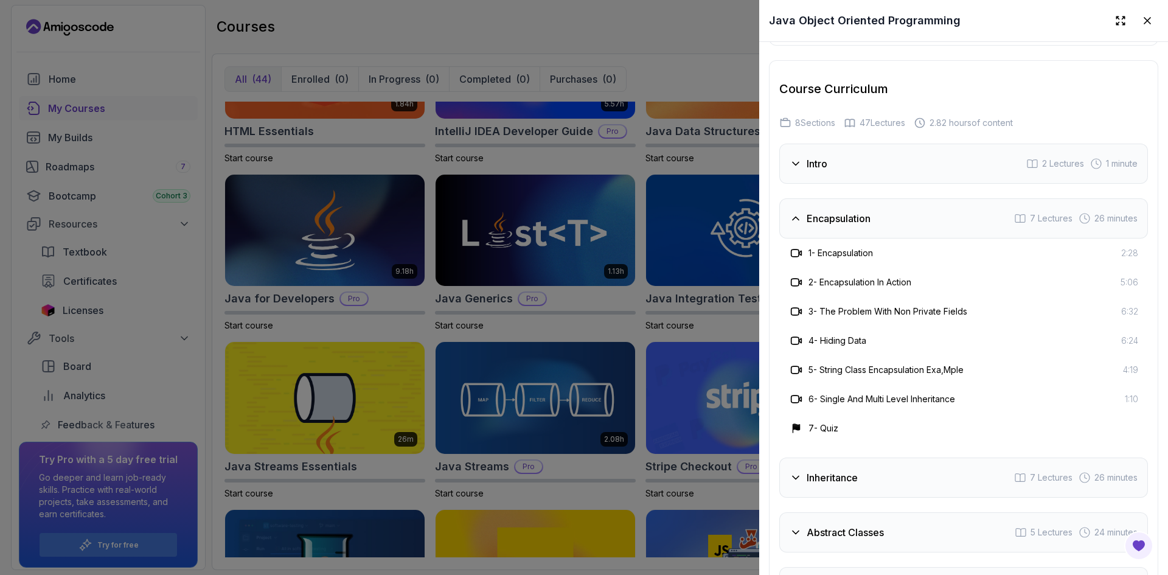
click at [808, 213] on h3 "Encapsulation" at bounding box center [839, 218] width 64 height 15
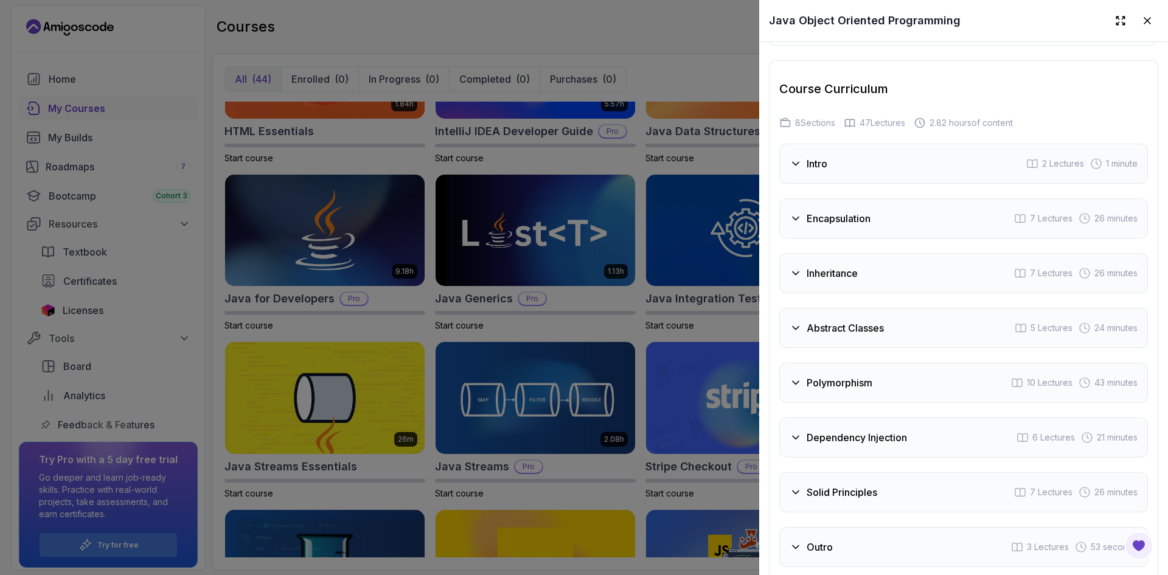
click at [791, 165] on div "Intro" at bounding box center [808, 163] width 38 height 15
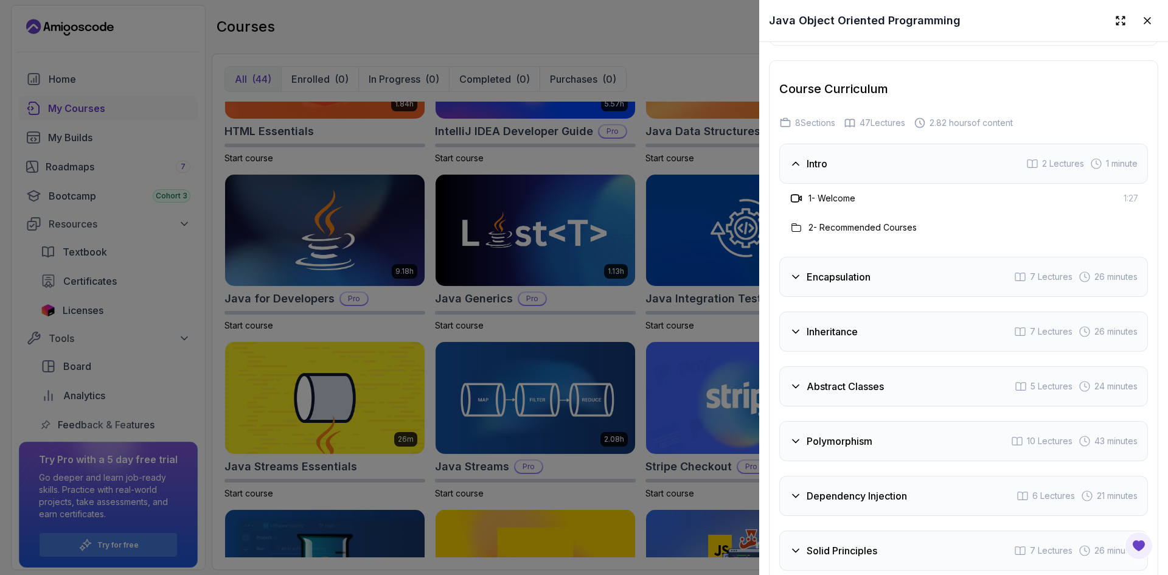
click at [791, 165] on div "Intro" at bounding box center [808, 163] width 38 height 15
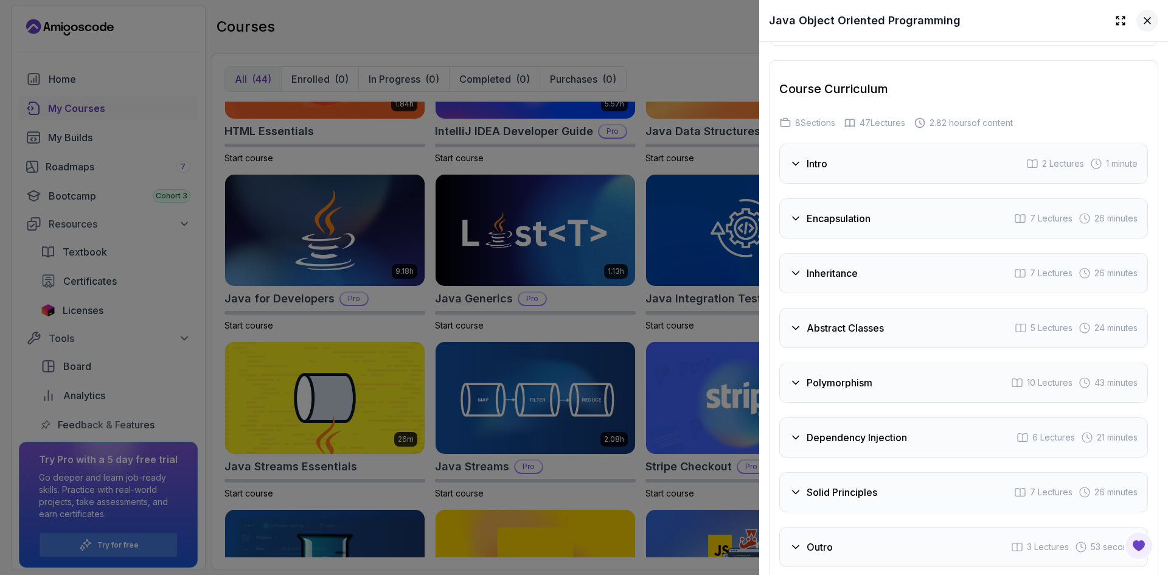
click at [1137, 27] on button at bounding box center [1147, 21] width 22 height 22
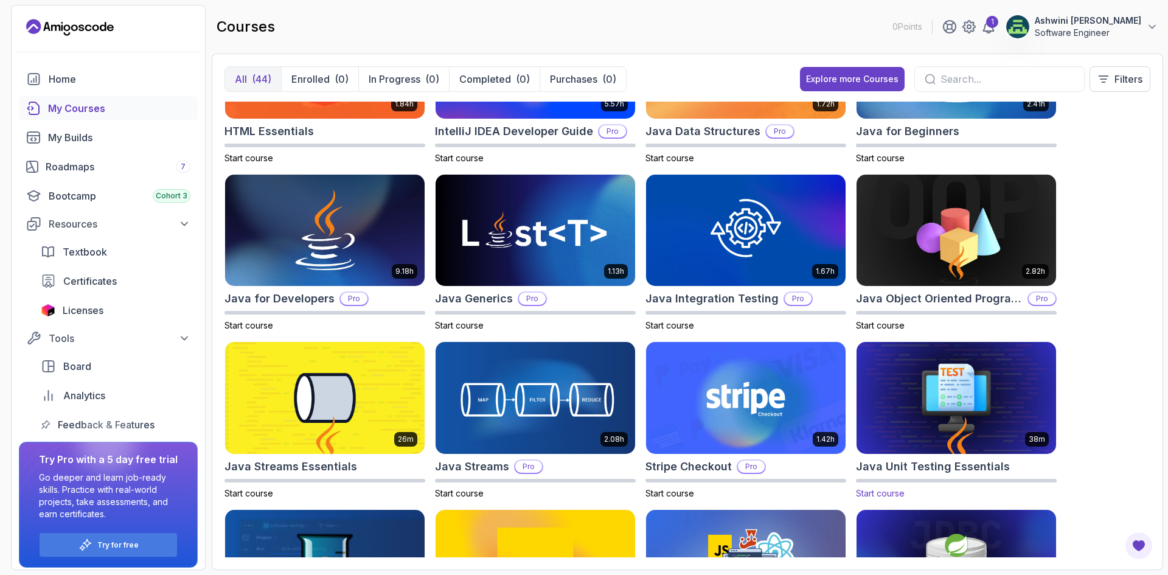
scroll to position [208, 0]
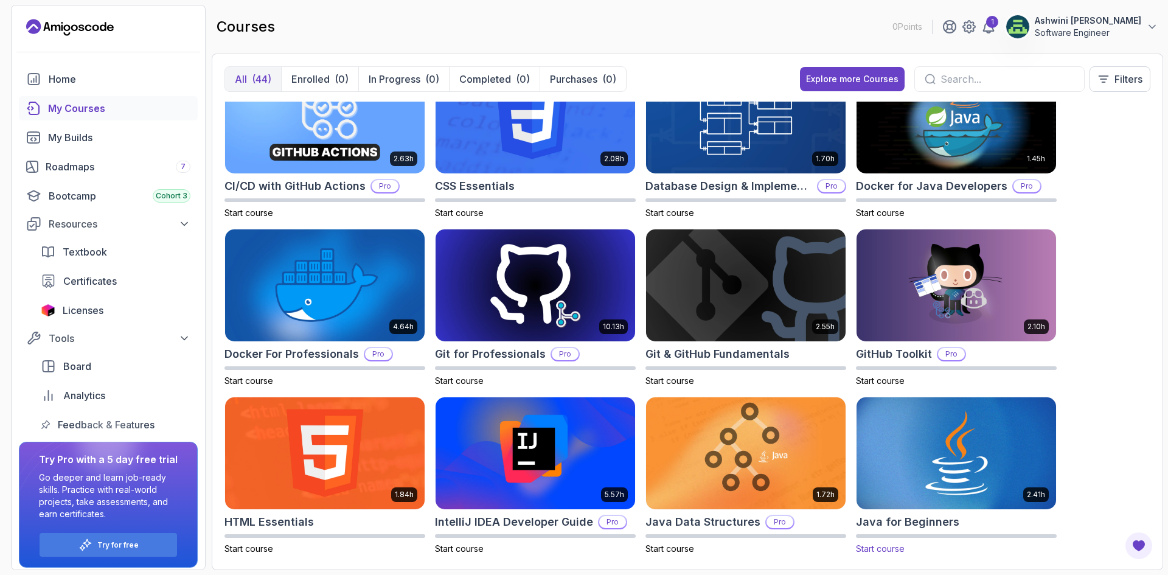
click at [949, 462] on img at bounding box center [956, 452] width 209 height 117
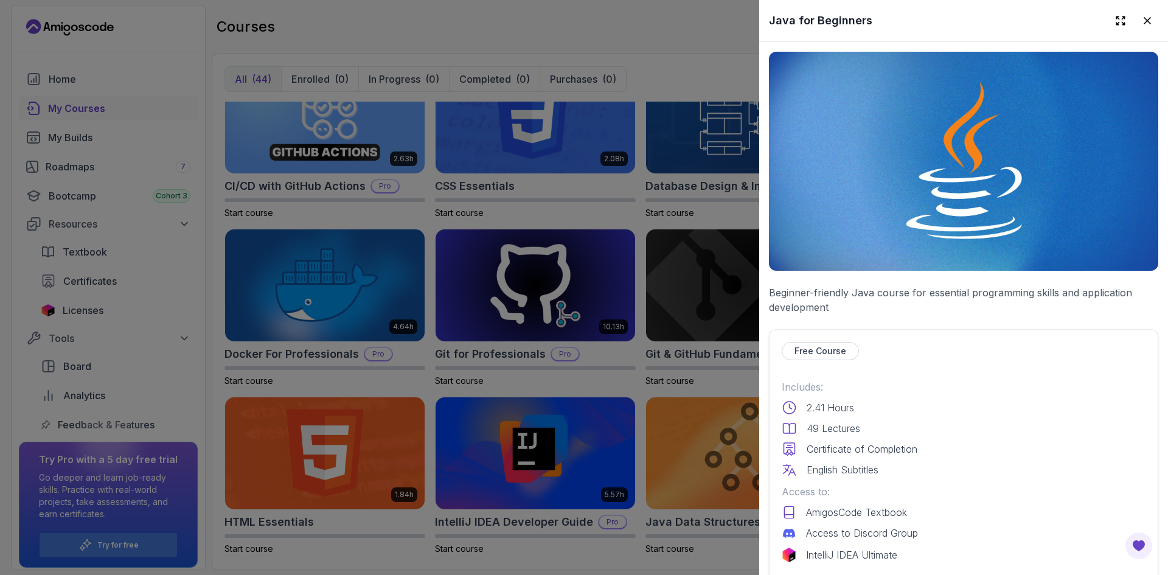
click at [832, 353] on div "Free Course" at bounding box center [820, 351] width 77 height 18
click at [831, 348] on p "Free Course" at bounding box center [820, 351] width 52 height 12
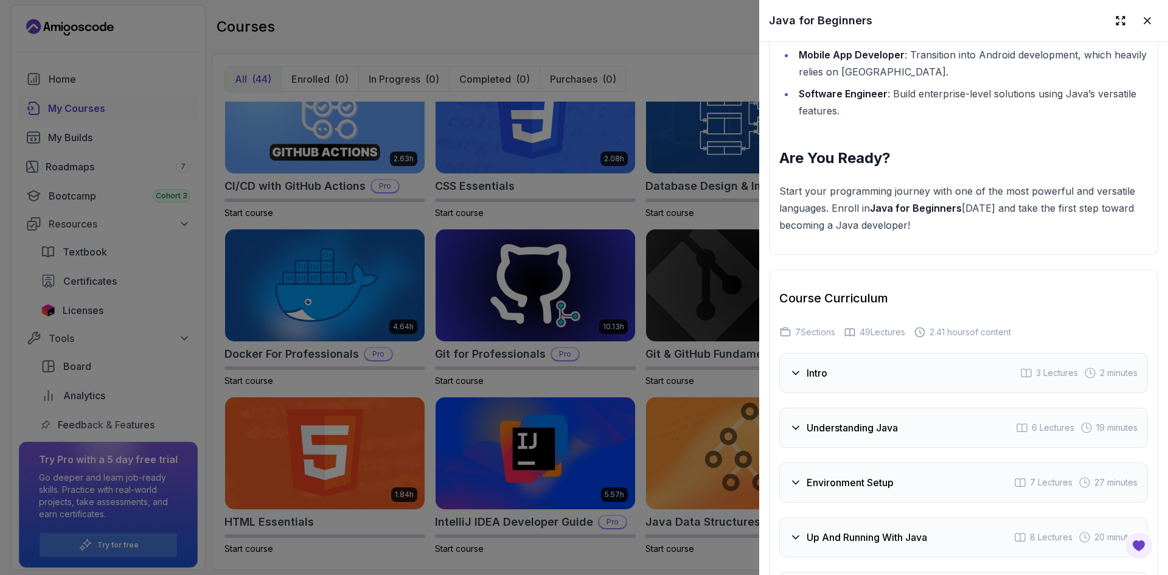
scroll to position [1985, 0]
click at [808, 365] on h3 "Intro" at bounding box center [817, 372] width 21 height 15
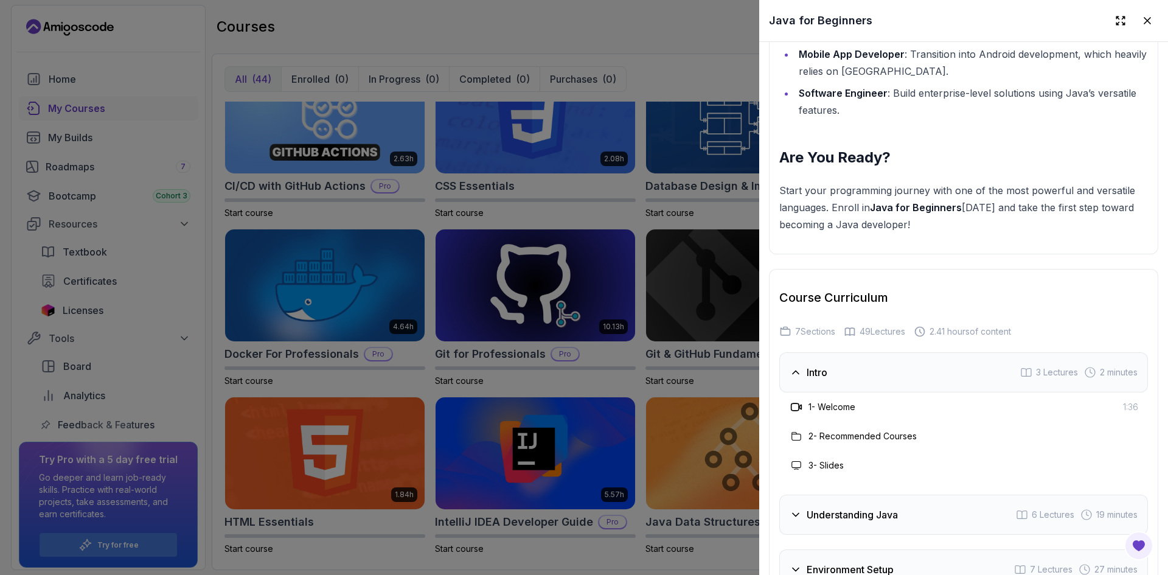
click at [808, 365] on h3 "Intro" at bounding box center [817, 372] width 21 height 15
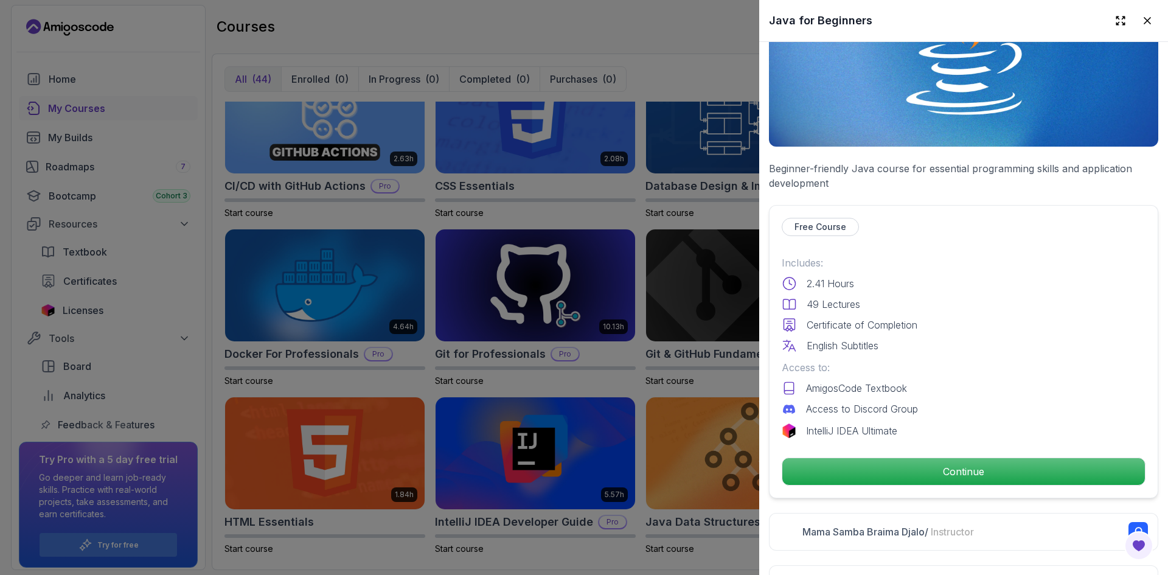
scroll to position [125, 0]
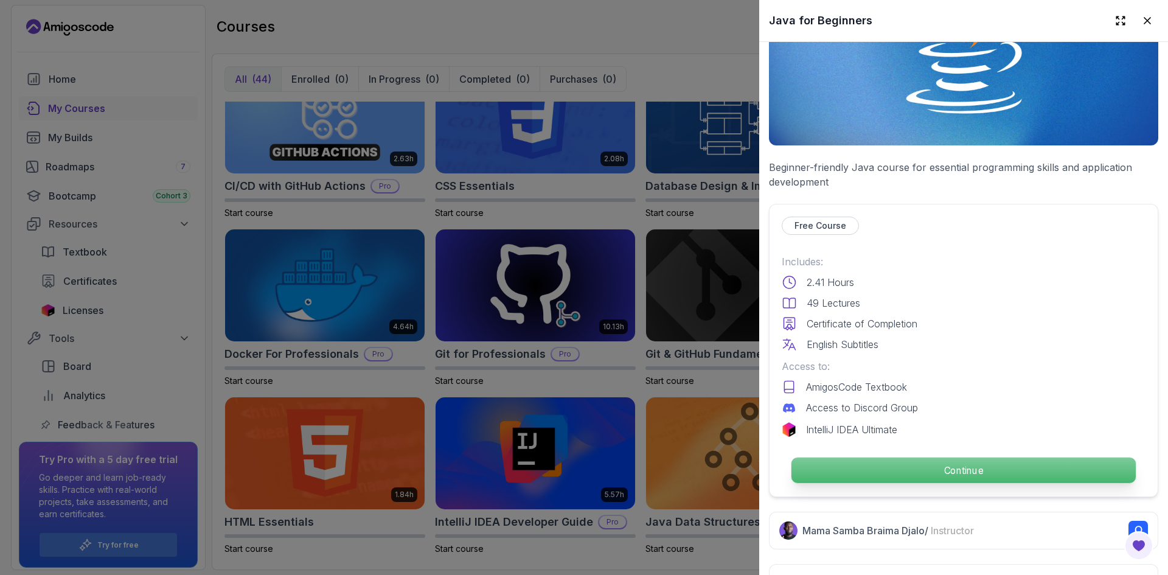
click at [925, 474] on p "Continue" at bounding box center [963, 470] width 344 height 26
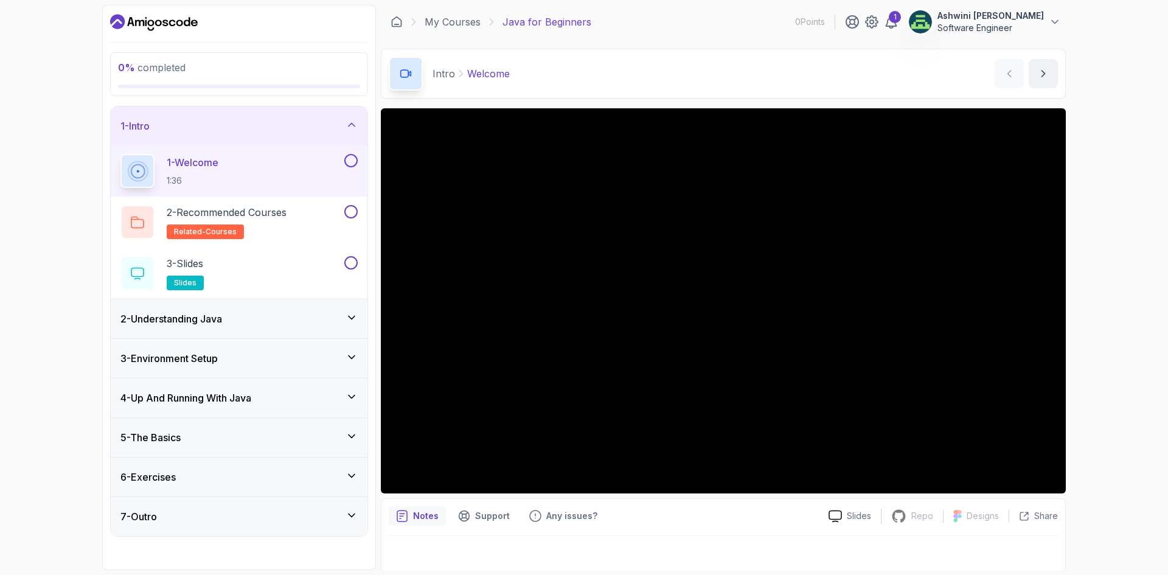
scroll to position [8, 0]
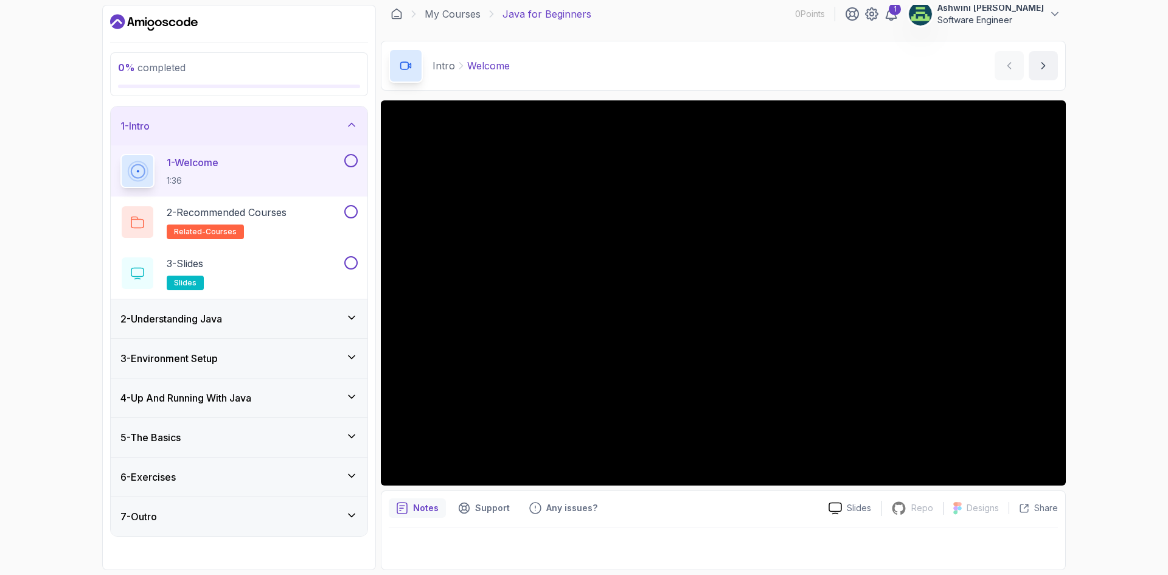
click at [325, 523] on div "7 - Outro" at bounding box center [238, 516] width 237 height 15
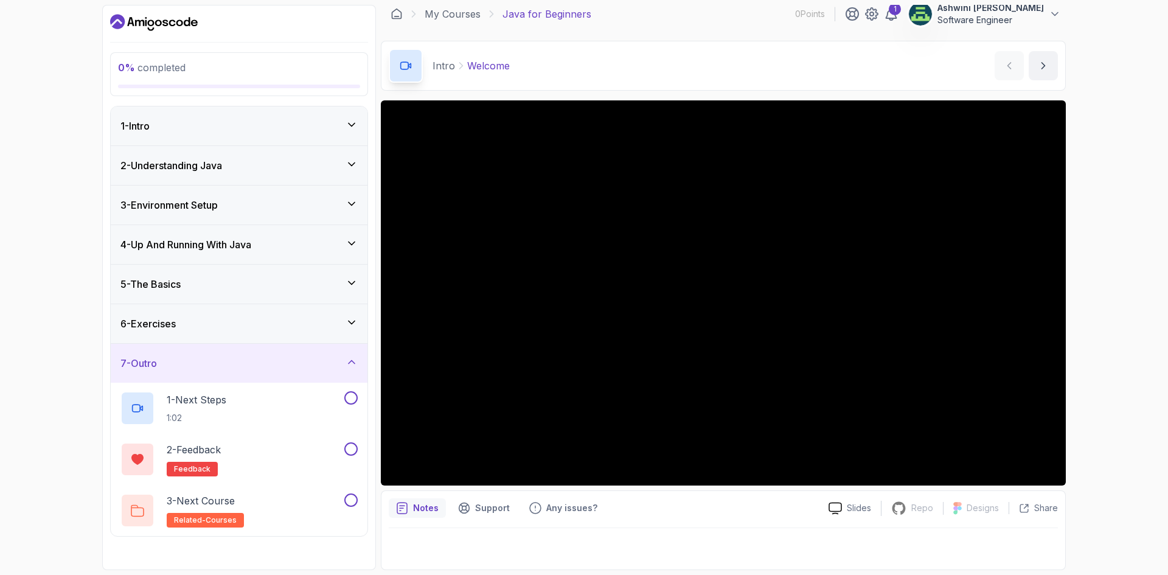
click at [351, 366] on icon at bounding box center [351, 362] width 12 height 12
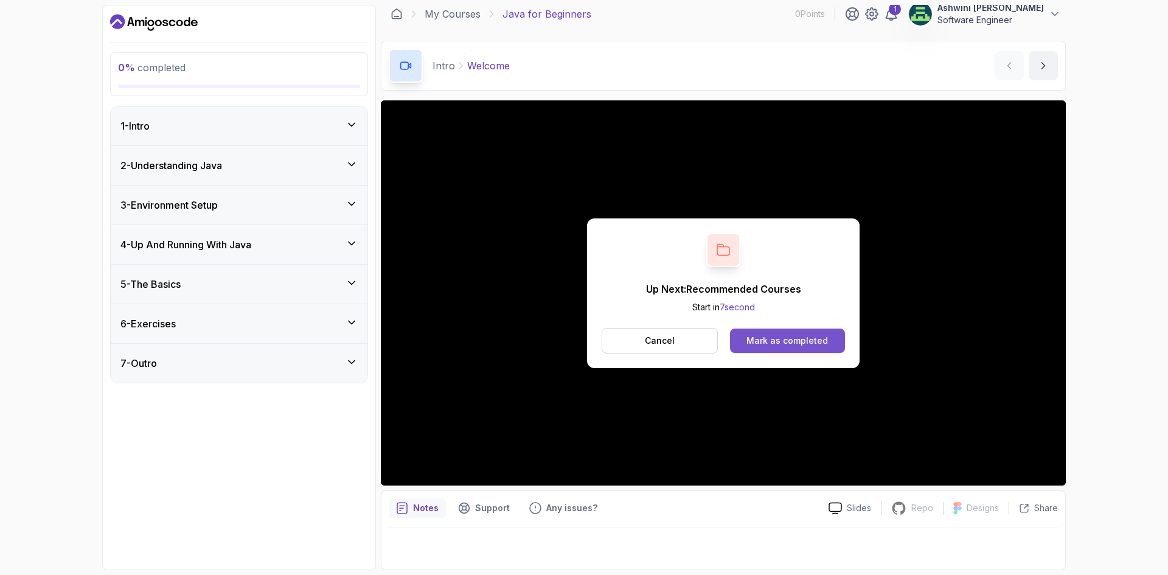
click at [758, 344] on div "Mark as completed" at bounding box center [787, 341] width 82 height 12
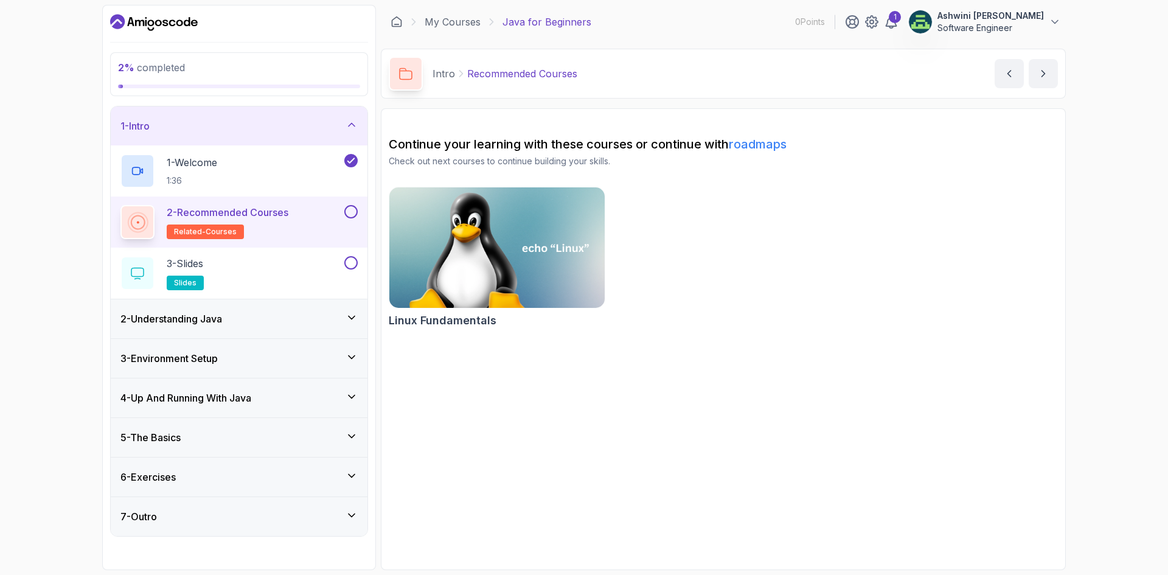
click at [218, 212] on p "2 - Recommended Courses" at bounding box center [228, 212] width 122 height 15
click at [203, 264] on p "3 - Slides" at bounding box center [185, 263] width 36 height 15
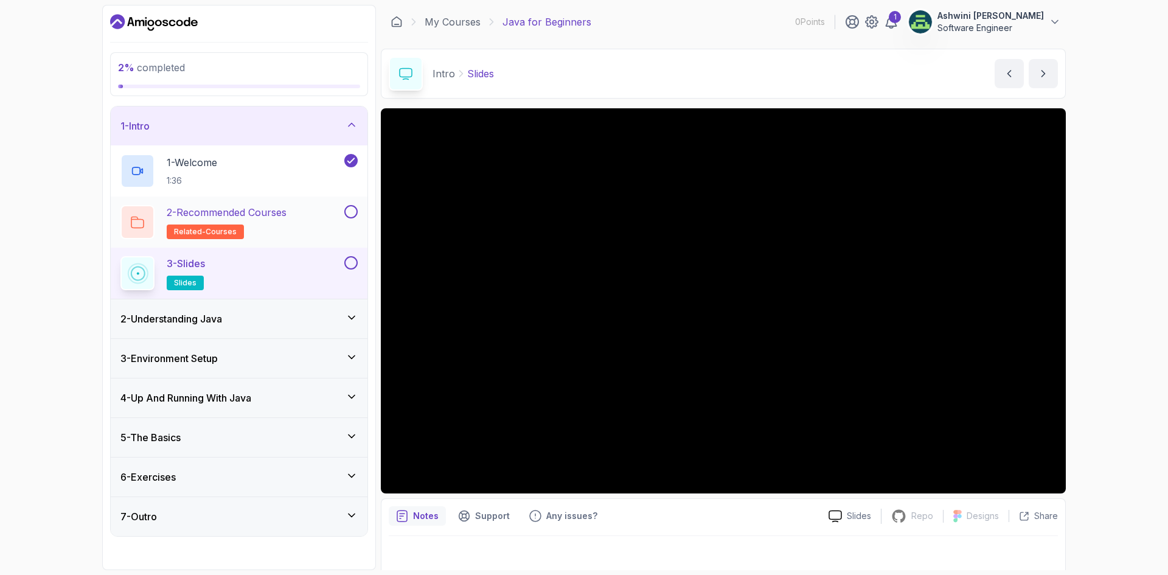
click at [353, 216] on button at bounding box center [350, 211] width 13 height 13
click at [353, 216] on icon at bounding box center [350, 212] width 11 height 12
click at [205, 215] on p "2 - Recommended Courses" at bounding box center [227, 212] width 120 height 15
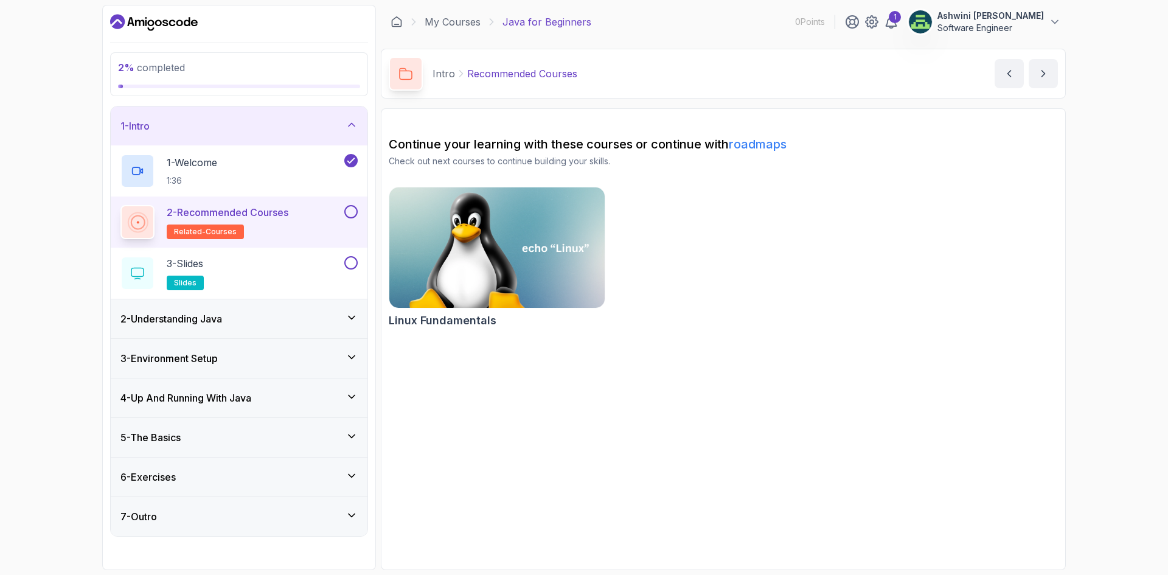
click at [196, 215] on p "2 - Recommended Courses" at bounding box center [228, 212] width 122 height 15
click at [348, 214] on button at bounding box center [350, 211] width 13 height 13
click at [249, 289] on div "3 - Slides slides" at bounding box center [230, 273] width 221 height 34
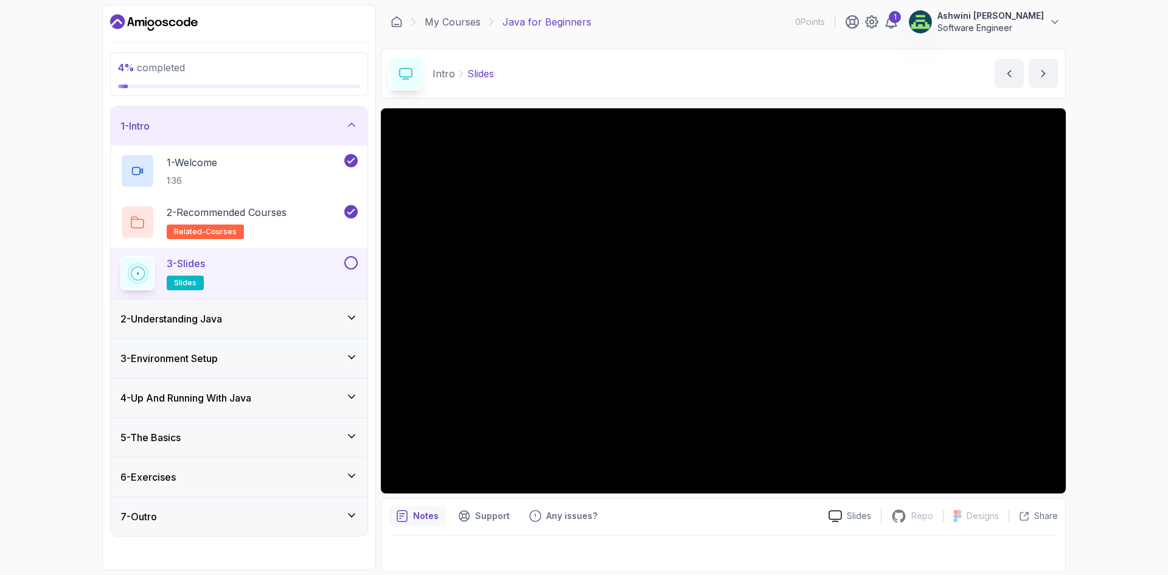
scroll to position [8, 0]
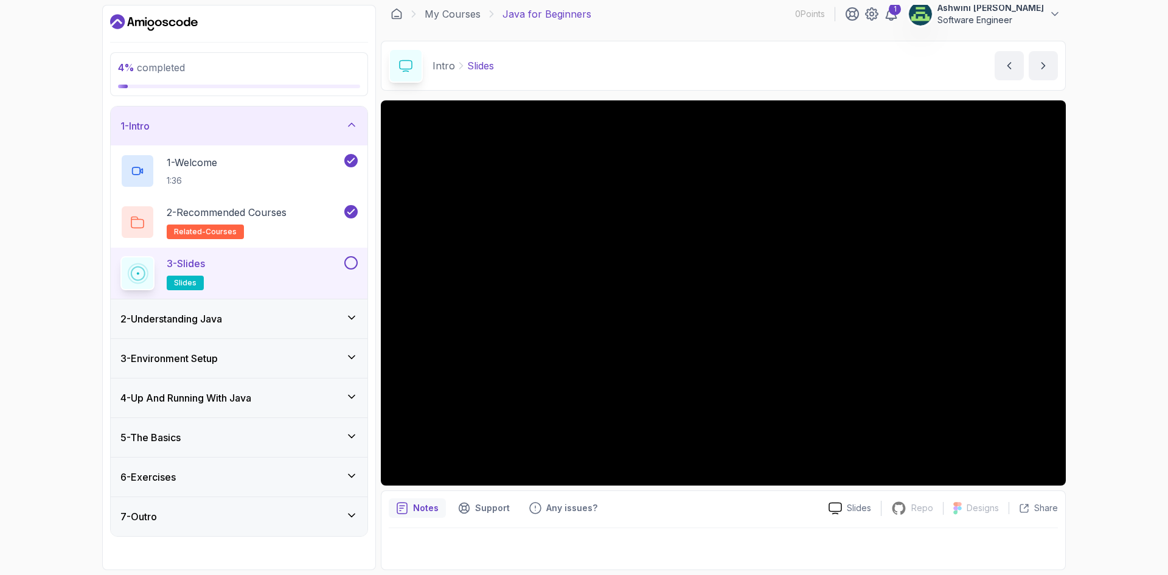
click at [816, 526] on div "Notes Support Any issues? Slides Repo Repository not available Designs Design n…" at bounding box center [723, 530] width 685 height 80
click at [141, 272] on rect at bounding box center [137, 272] width 7 height 7
click at [236, 279] on div "3 - Slides slides" at bounding box center [230, 273] width 221 height 34
click at [560, 509] on p "Any issues?" at bounding box center [571, 508] width 51 height 12
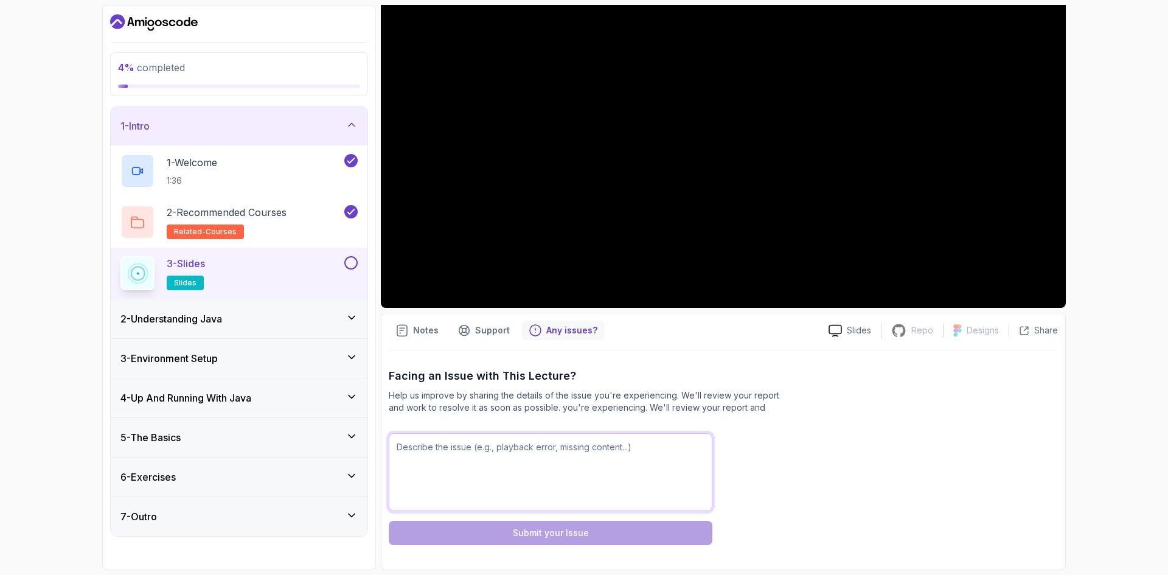
click at [432, 444] on textarea at bounding box center [551, 472] width 324 height 78
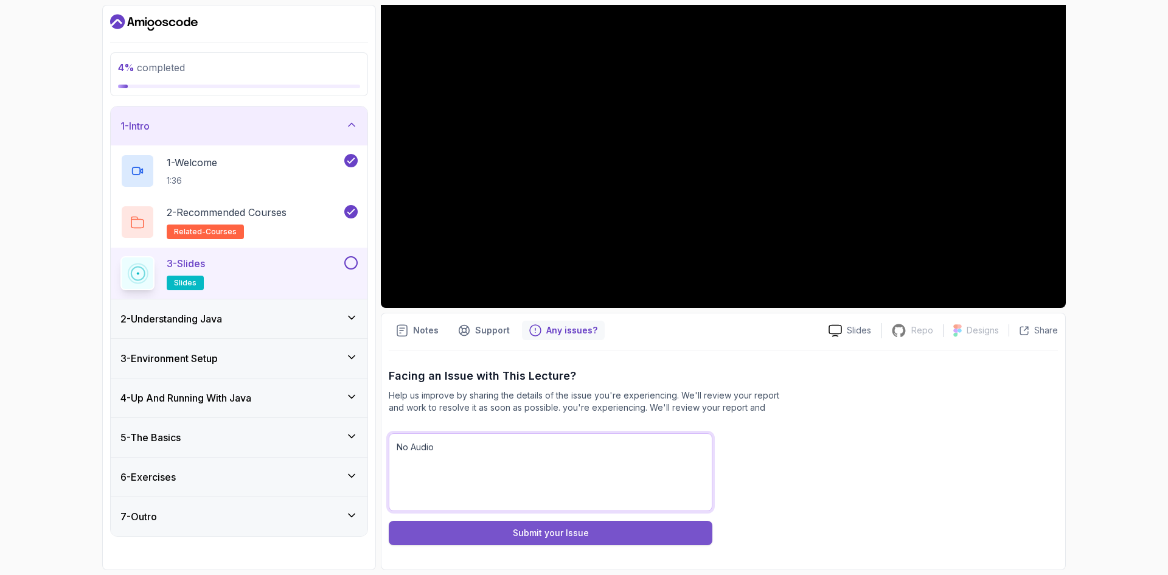
type textarea "No Audio"
click at [515, 532] on div "Submit your Issue" at bounding box center [551, 533] width 76 height 12
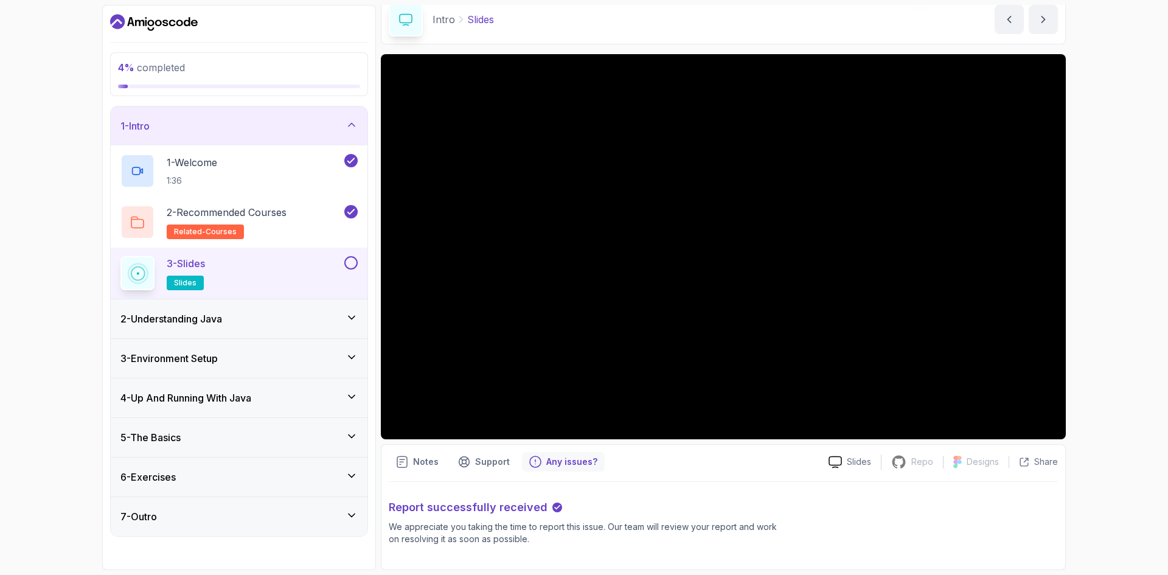
scroll to position [54, 0]
click at [252, 314] on div "2 - Understanding Java" at bounding box center [238, 318] width 237 height 15
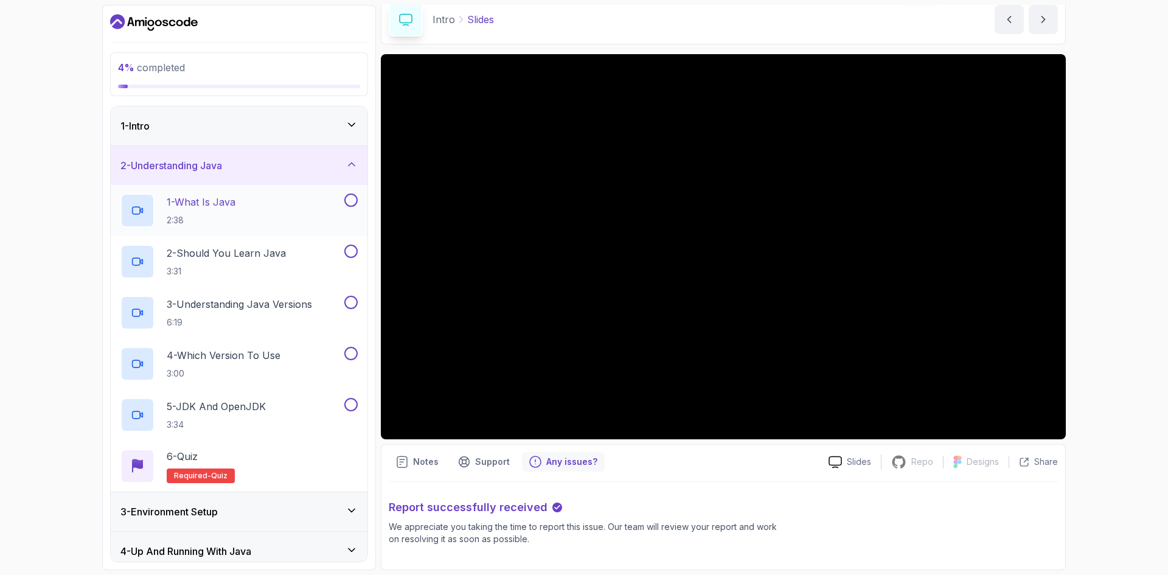
click at [350, 206] on button at bounding box center [350, 199] width 13 height 13
click at [195, 206] on p "1 - What Is Java" at bounding box center [201, 202] width 69 height 15
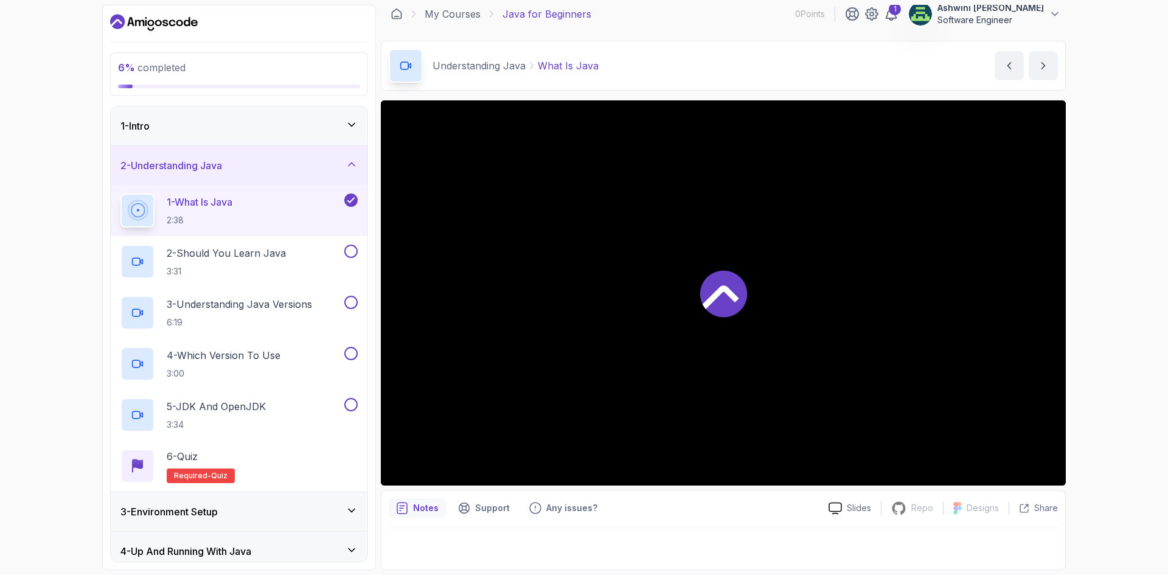
scroll to position [54, 0]
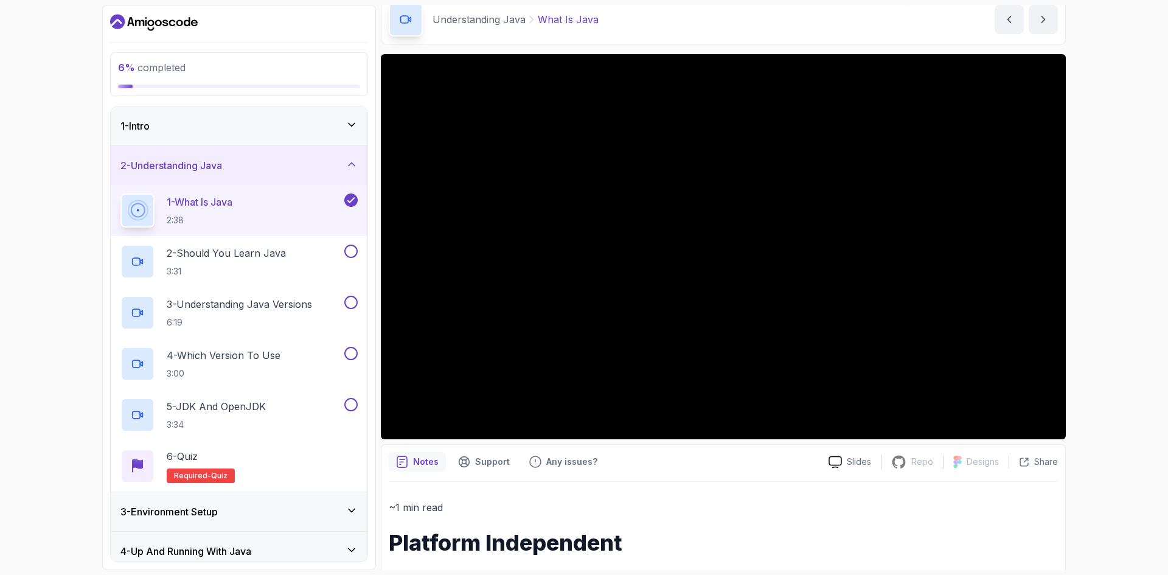
click at [353, 196] on icon at bounding box center [350, 200] width 11 height 12
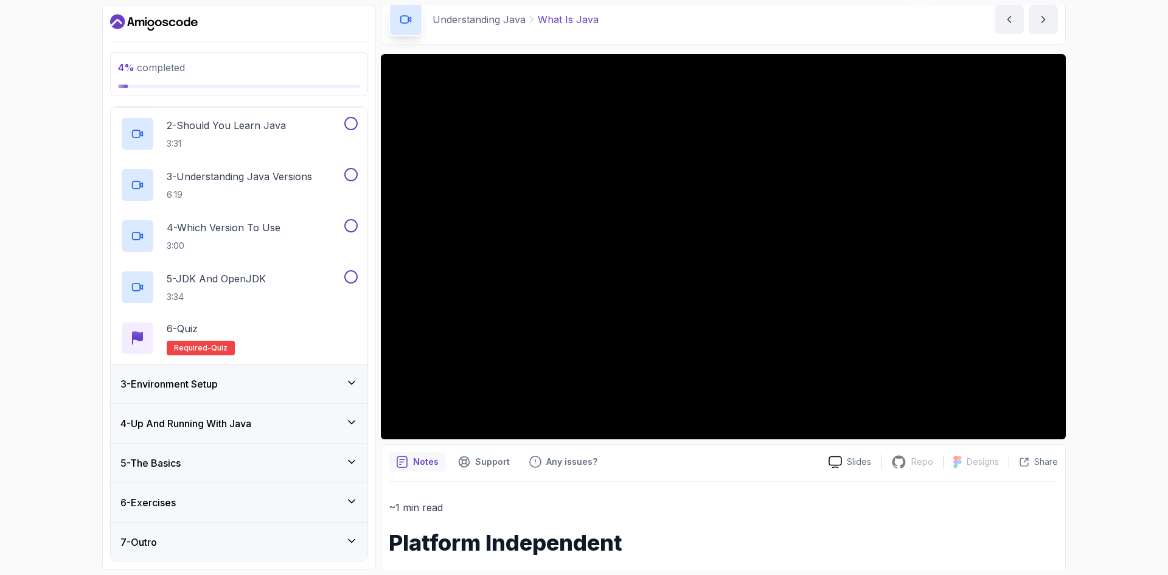
scroll to position [0, 0]
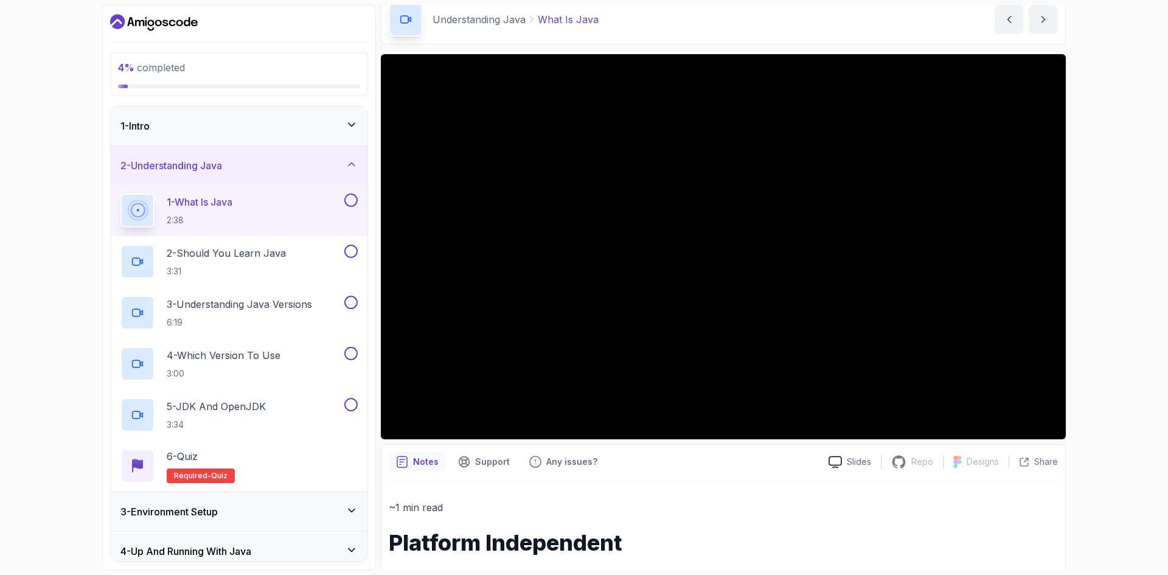
click at [259, 125] on div "1 - Intro" at bounding box center [238, 126] width 237 height 15
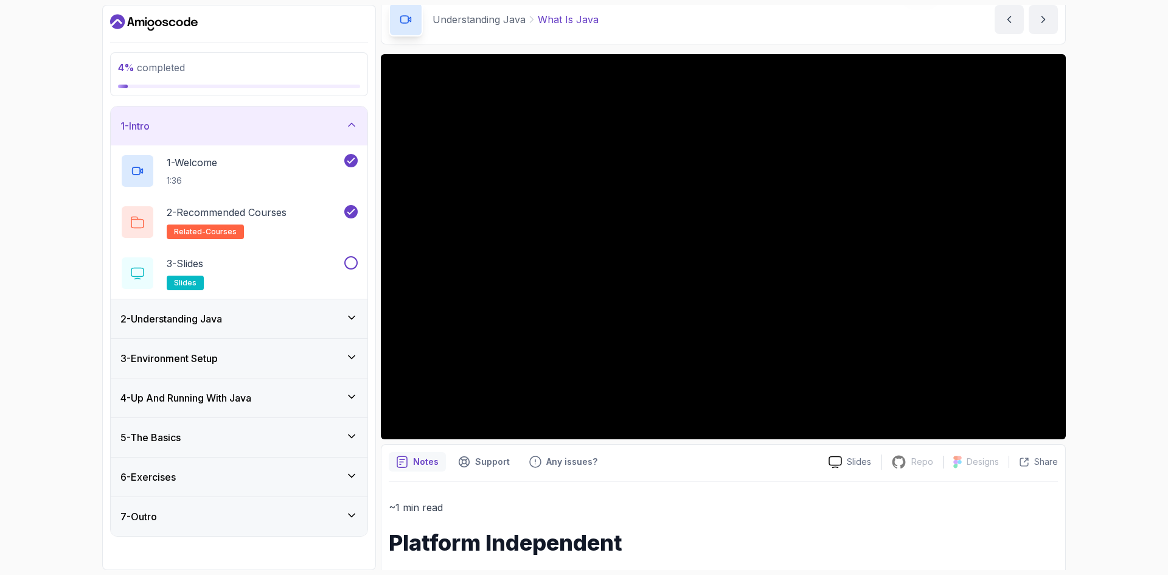
click at [243, 328] on div "2 - Understanding Java" at bounding box center [239, 318] width 257 height 39
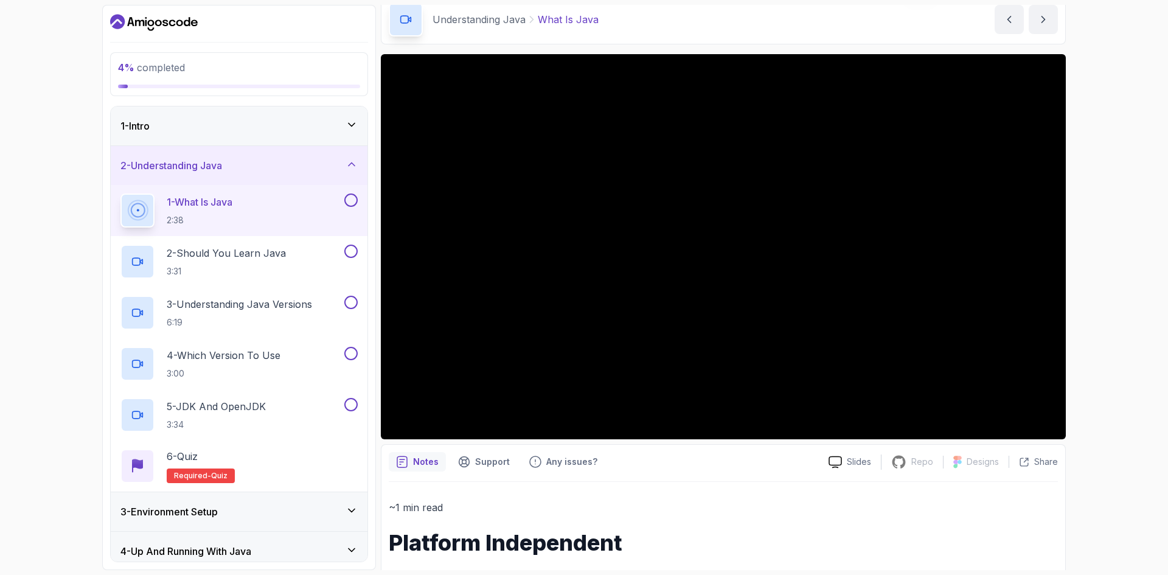
click at [350, 168] on icon at bounding box center [351, 164] width 12 height 12
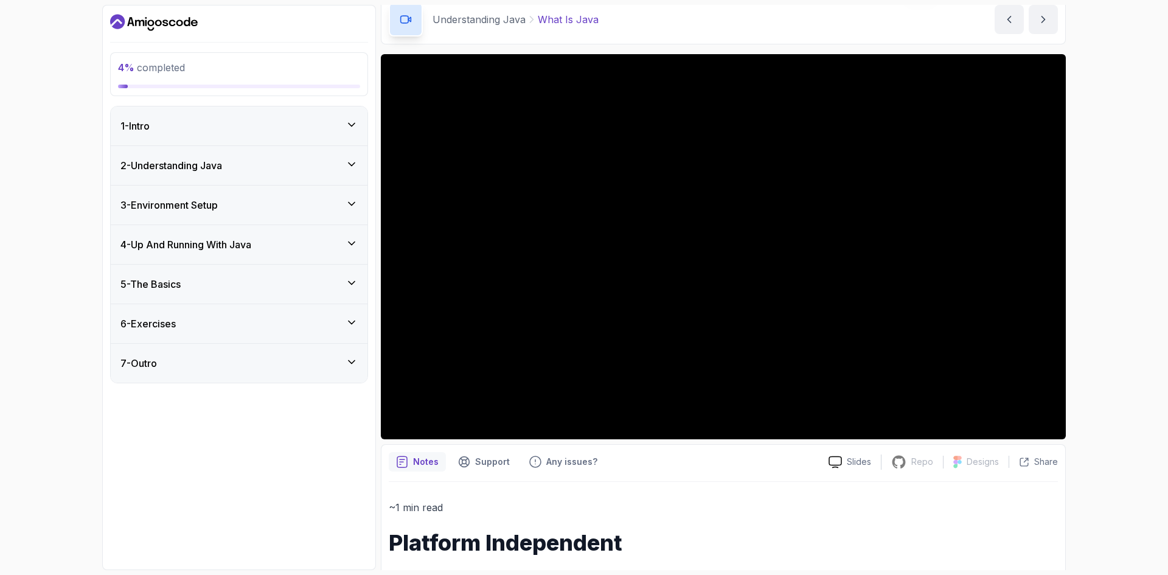
click at [291, 204] on div "3 - Environment Setup" at bounding box center [238, 205] width 237 height 15
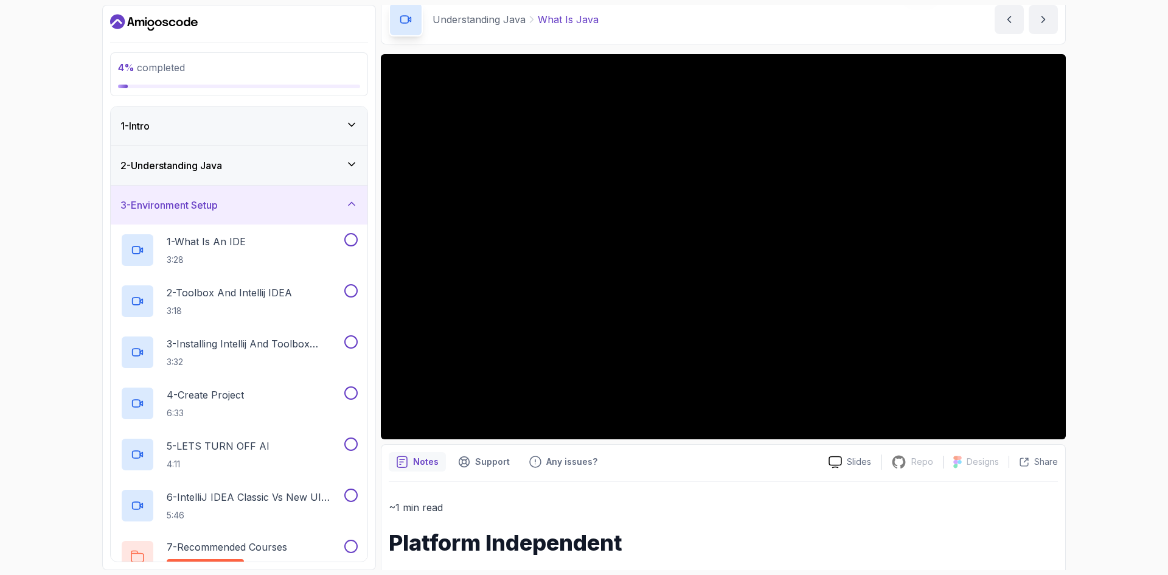
click at [287, 215] on div "3 - Environment Setup" at bounding box center [239, 205] width 257 height 39
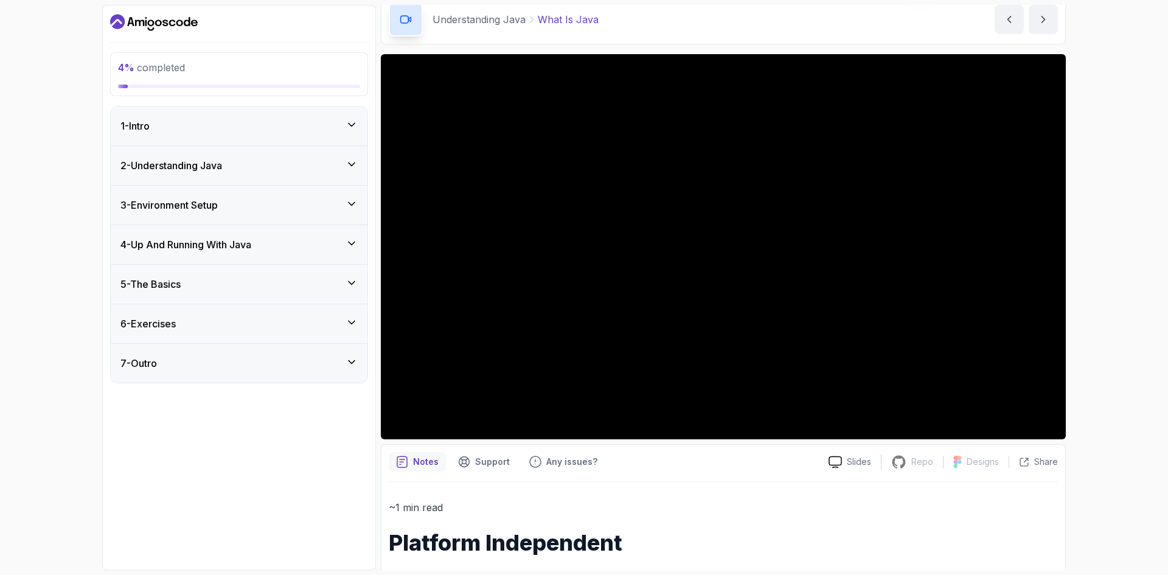
click at [267, 137] on div "1 - Intro" at bounding box center [239, 125] width 257 height 39
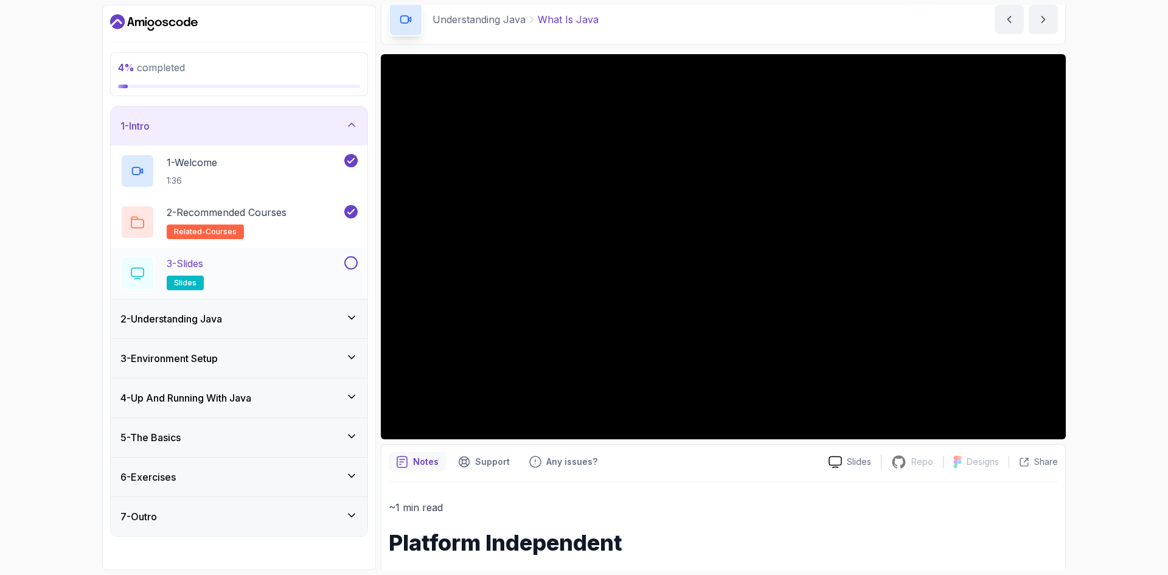
click at [299, 259] on div "3 - Slides slides" at bounding box center [230, 273] width 221 height 34
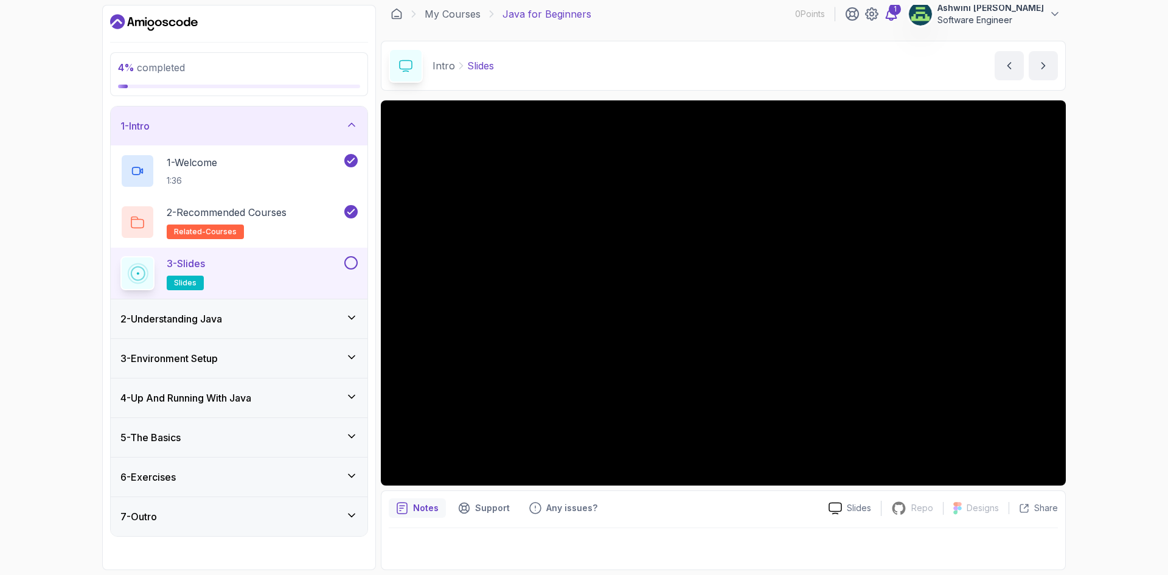
click at [890, 11] on div "1" at bounding box center [895, 9] width 12 height 12
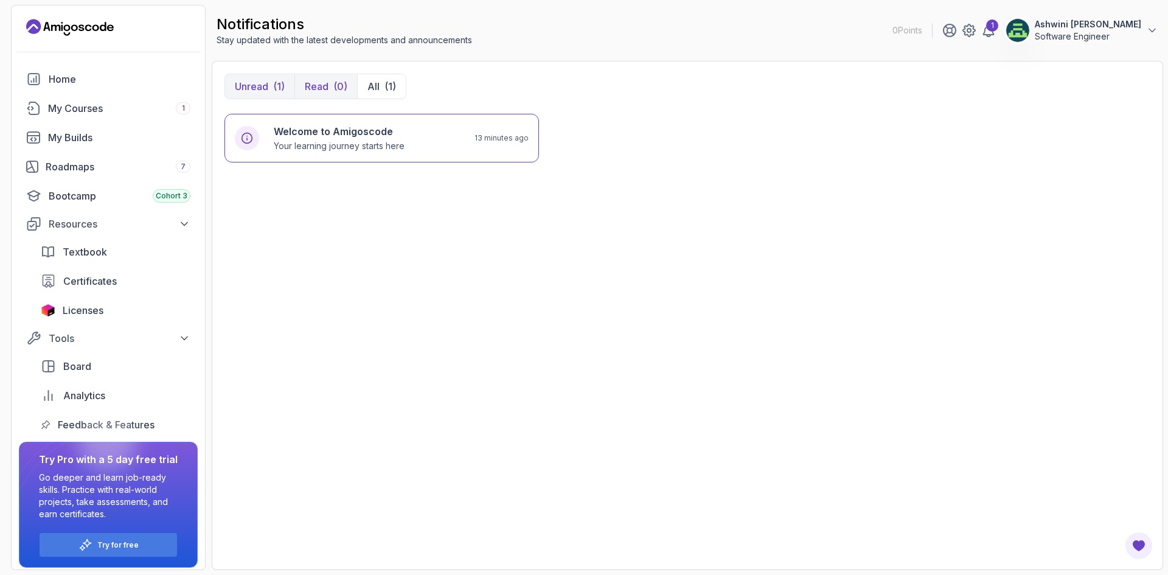
click at [337, 87] on div "(0)" at bounding box center [340, 86] width 14 height 15
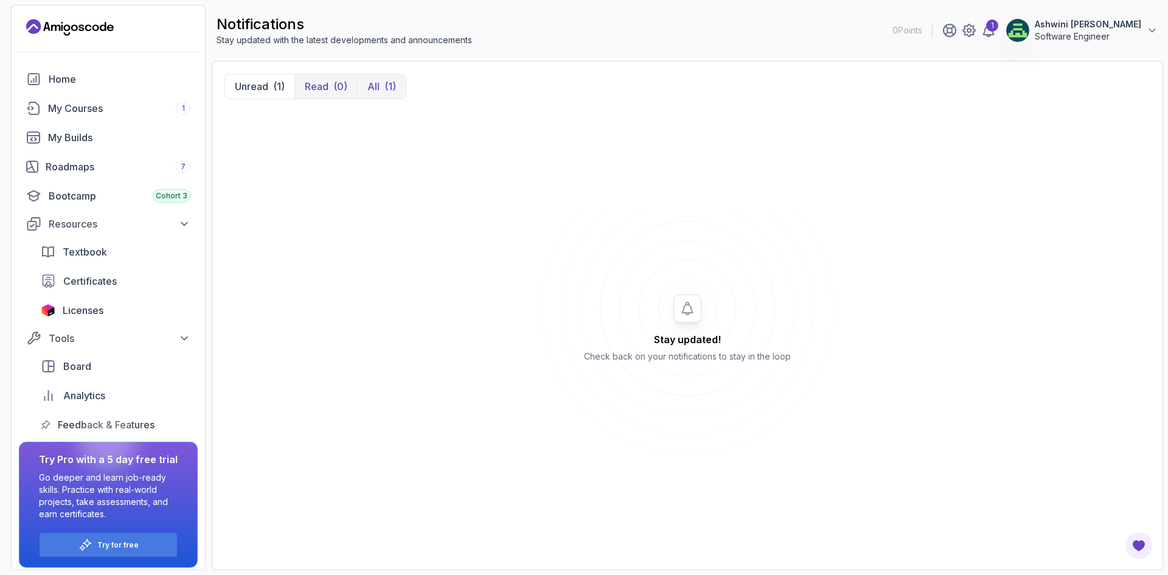
click at [378, 88] on p "All" at bounding box center [373, 86] width 12 height 15
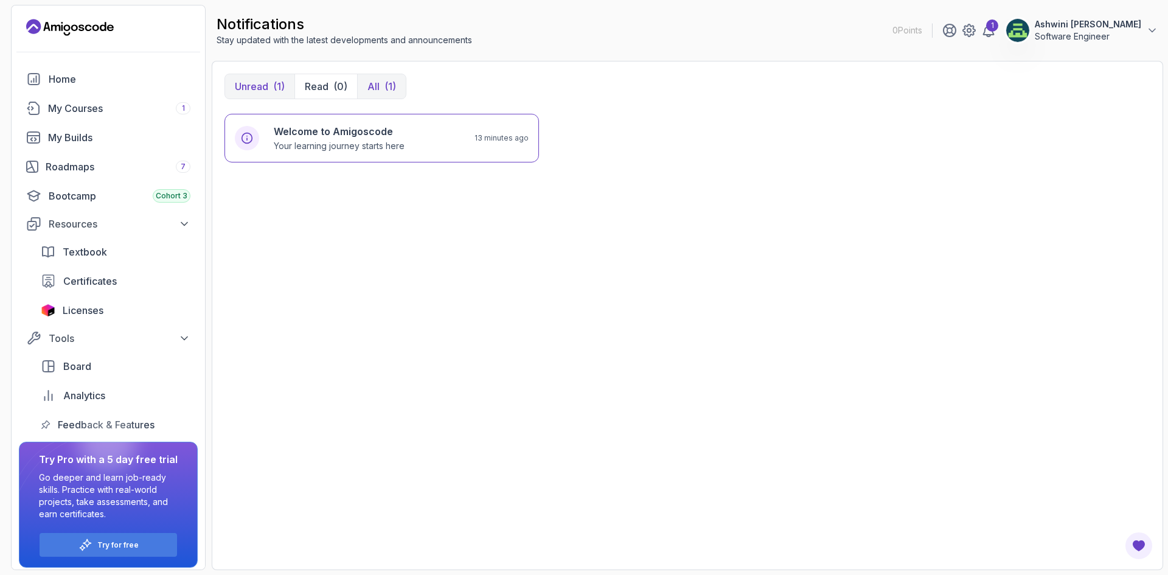
click at [266, 92] on p "Unread" at bounding box center [251, 86] width 33 height 15
click at [131, 166] on div "Roadmaps 7" at bounding box center [118, 166] width 145 height 15
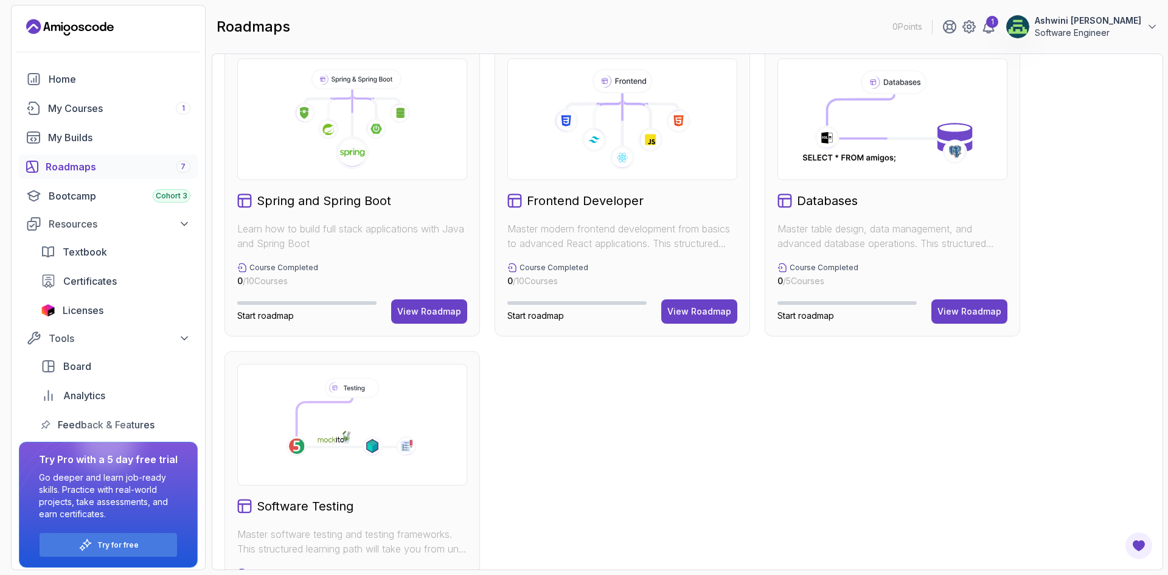
scroll to position [411, 0]
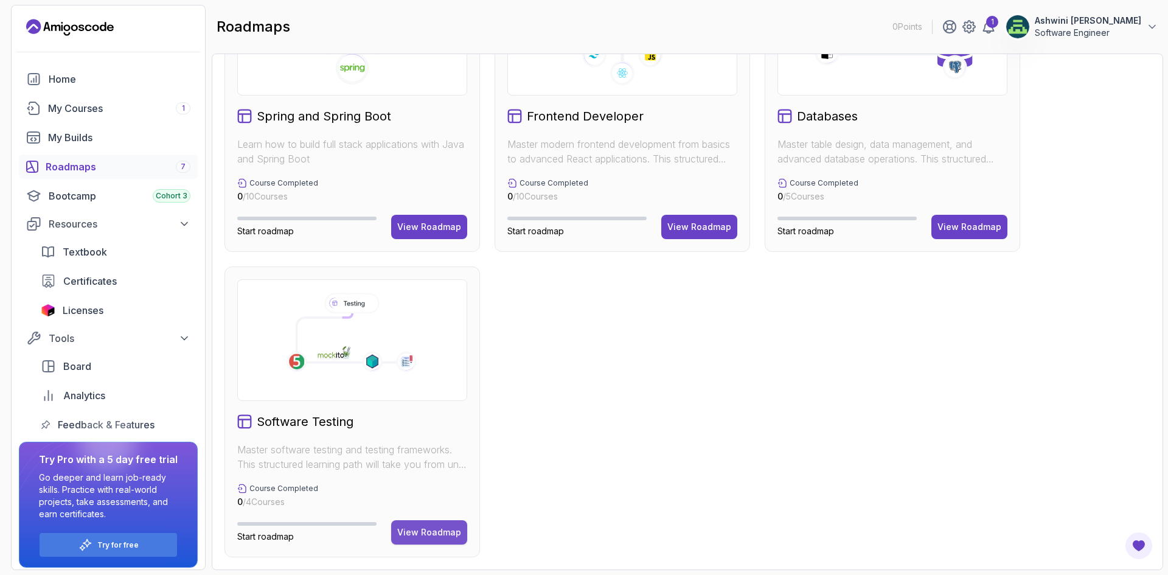
click at [453, 536] on div "View Roadmap" at bounding box center [429, 532] width 64 height 12
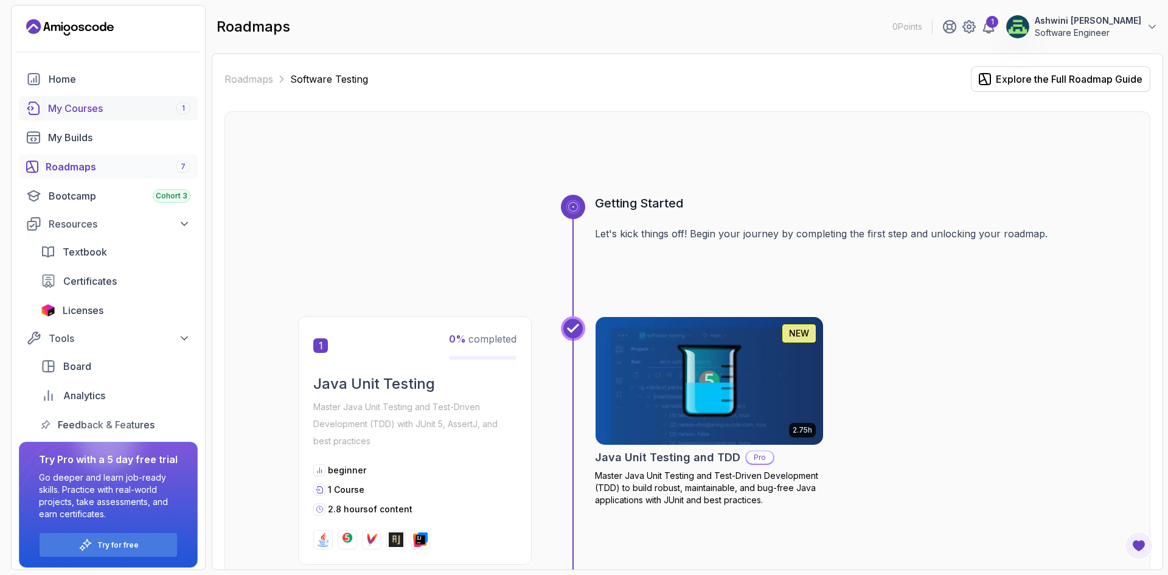
click at [100, 109] on div "My Courses 1" at bounding box center [119, 108] width 142 height 15
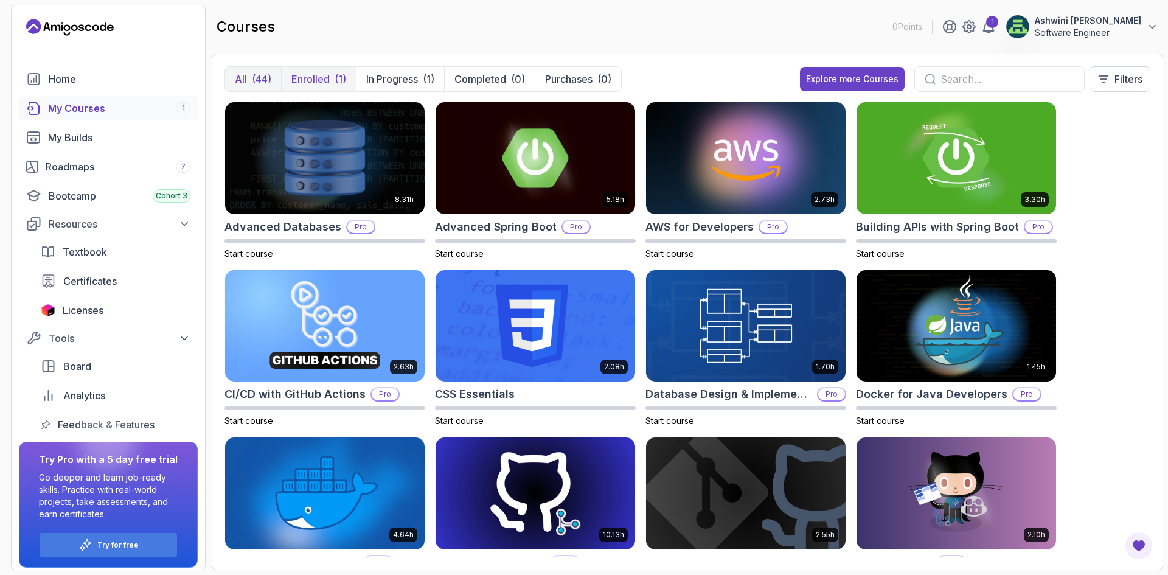
click at [336, 78] on div "(1)" at bounding box center [341, 79] width 12 height 15
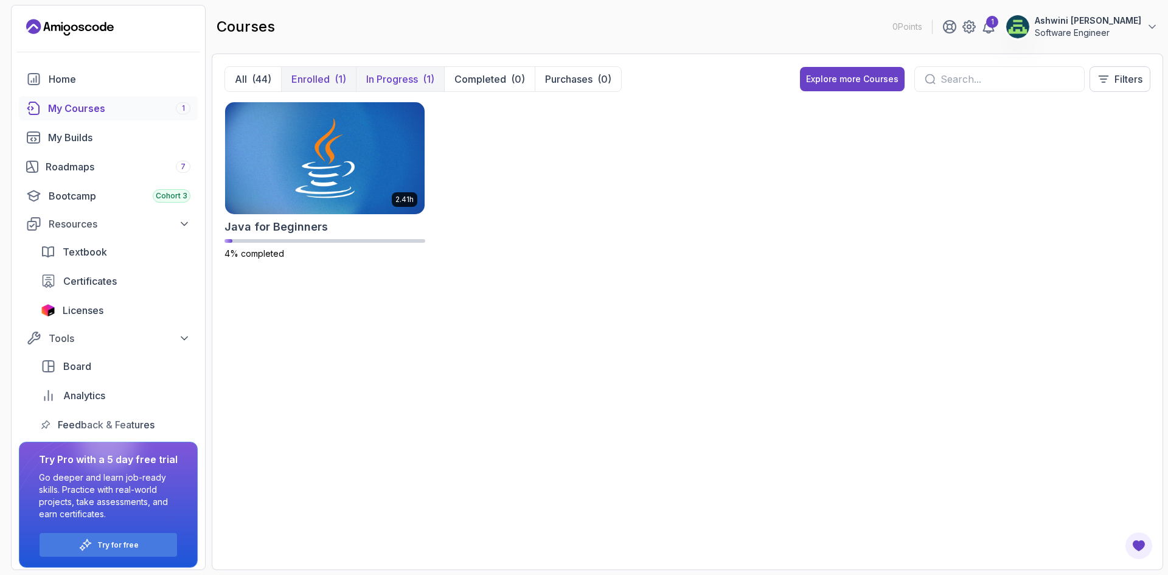
click at [400, 82] on p "In Progress" at bounding box center [392, 79] width 52 height 15
click at [395, 82] on p "In Progress" at bounding box center [392, 79] width 52 height 15
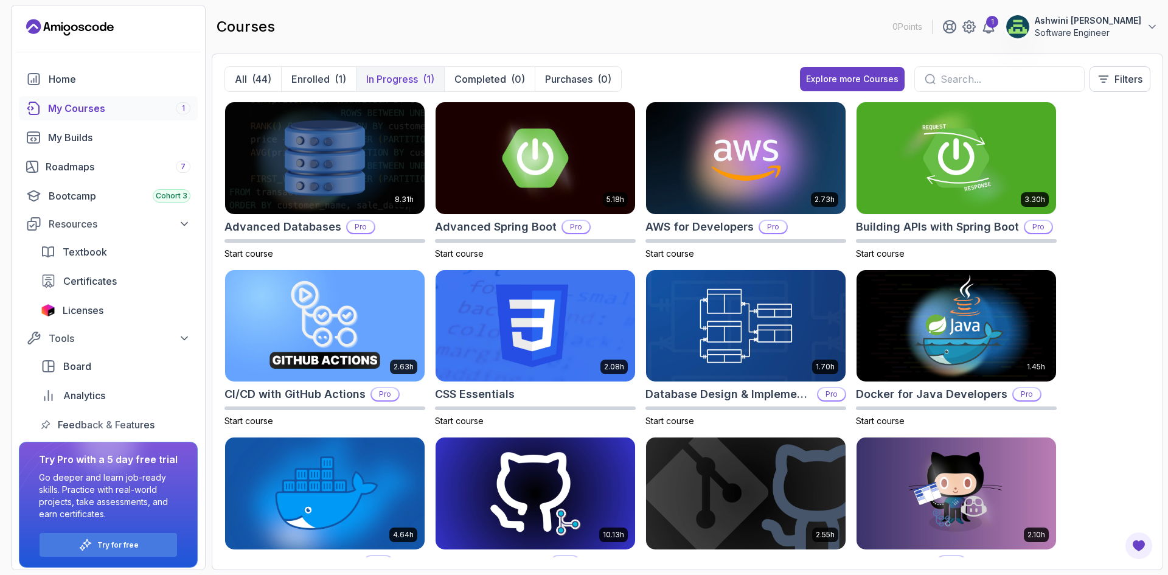
click at [418, 82] on button "In Progress (1)" at bounding box center [400, 79] width 88 height 24
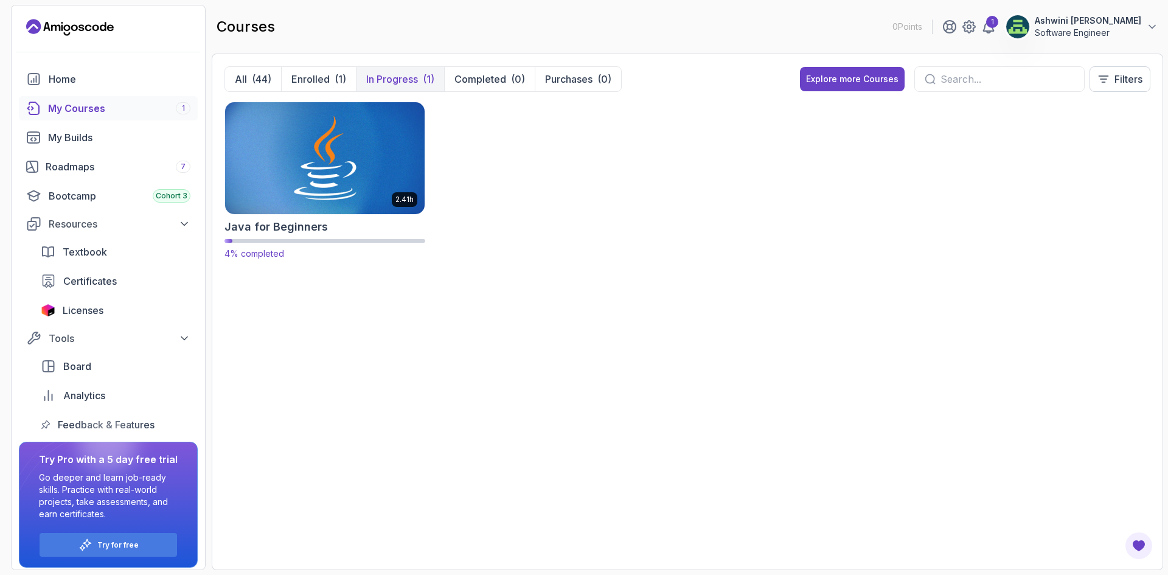
click at [399, 184] on img at bounding box center [324, 157] width 209 height 117
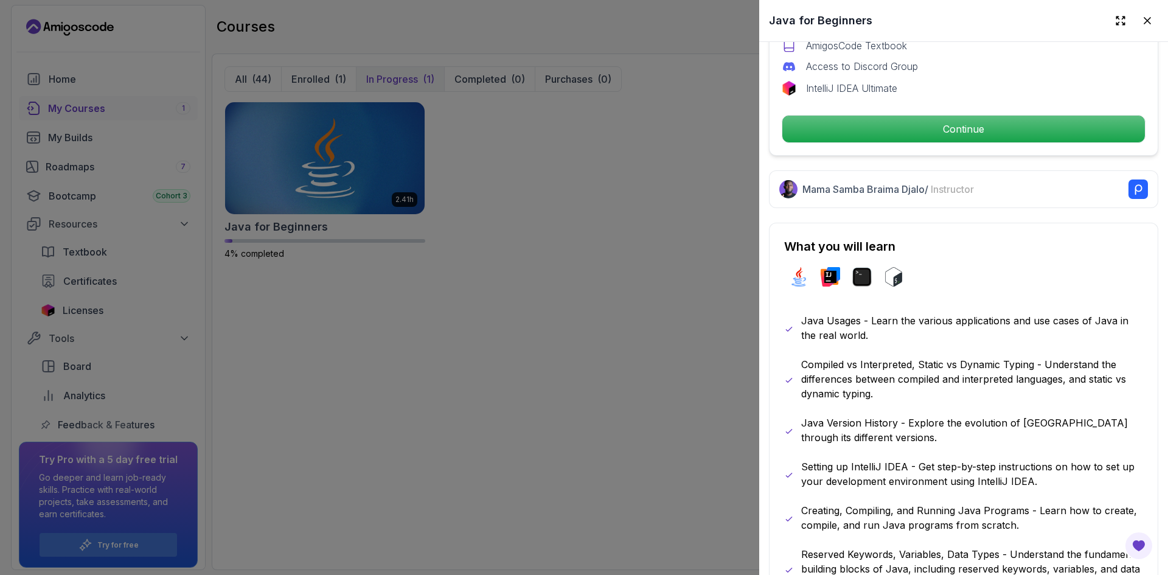
scroll to position [470, 0]
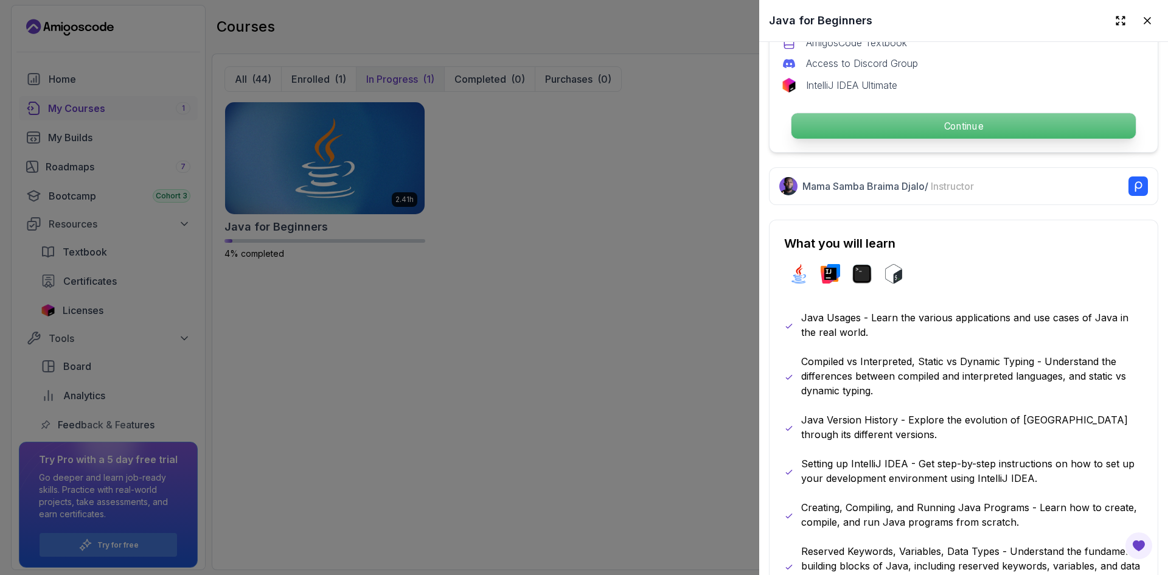
click at [923, 126] on p "Continue" at bounding box center [963, 126] width 344 height 26
